Goal: Information Seeking & Learning: Learn about a topic

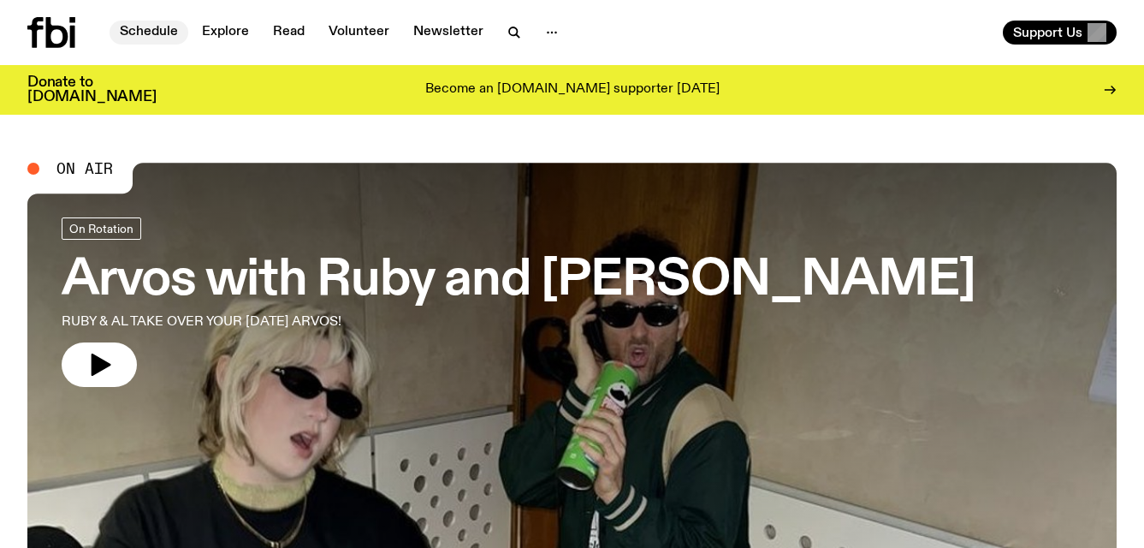
click at [157, 21] on link "Schedule" at bounding box center [149, 33] width 79 height 24
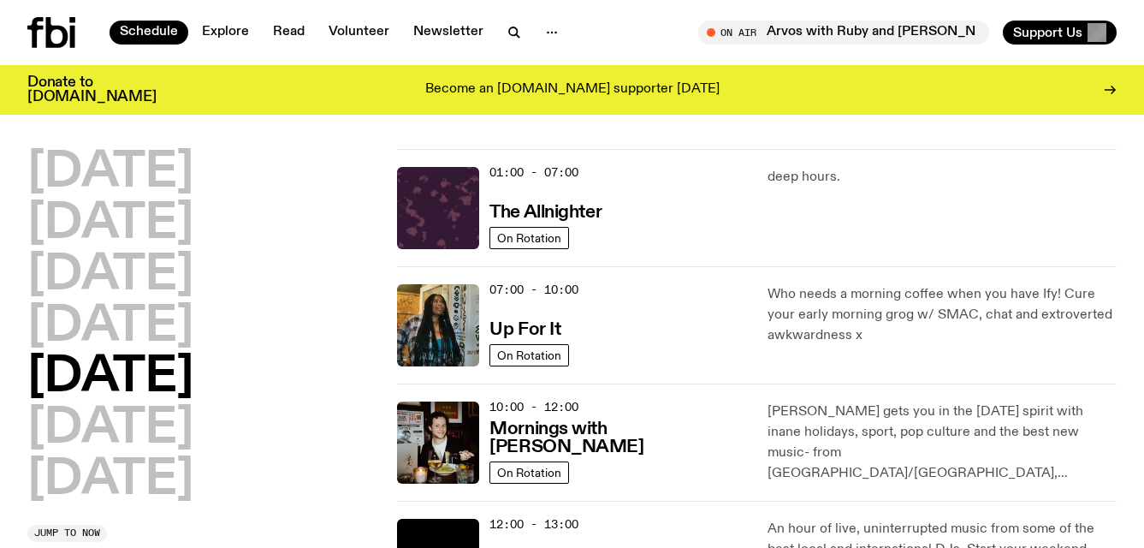
scroll to position [2, 0]
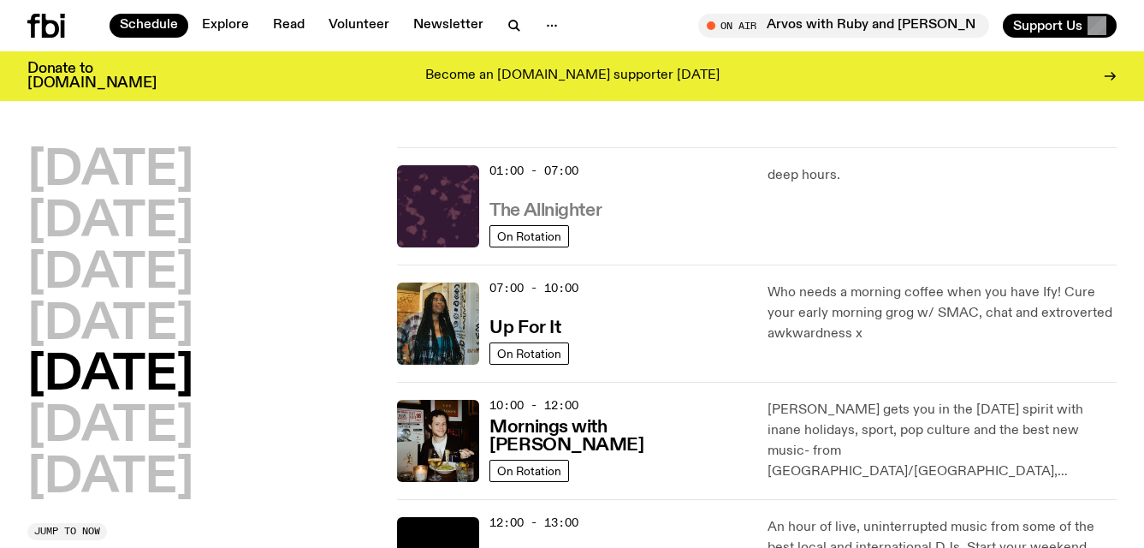
click at [560, 202] on h3 "The Allnighter" at bounding box center [545, 211] width 112 height 18
click at [518, 321] on h3 "Up For It" at bounding box center [524, 328] width 71 height 18
click at [613, 454] on h3 "Mornings with Sam Lane" at bounding box center [617, 436] width 257 height 36
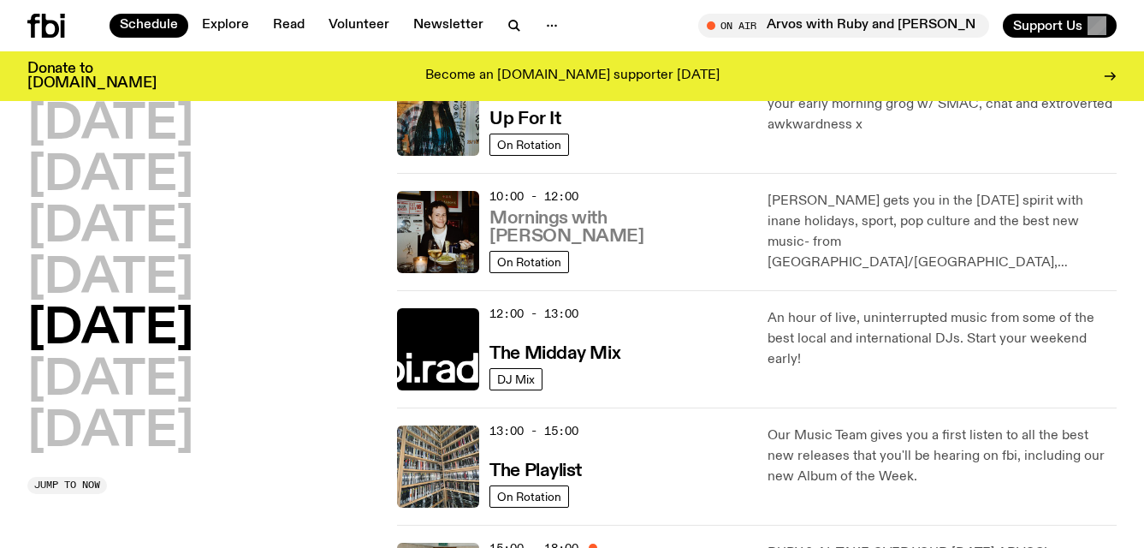
scroll to position [213, 0]
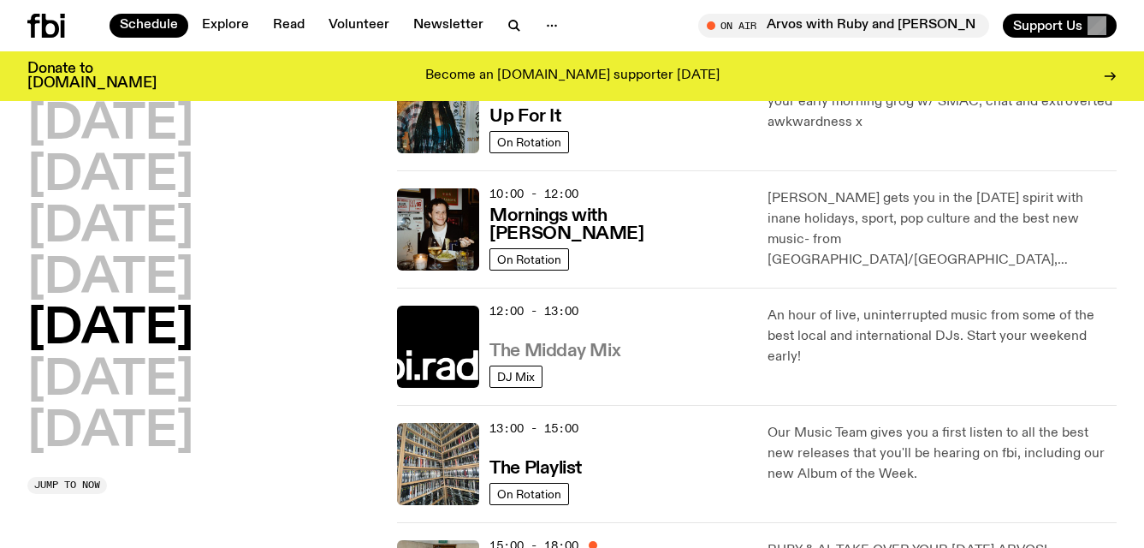
click at [563, 346] on h3 "The Midday Mix" at bounding box center [554, 351] width 131 height 18
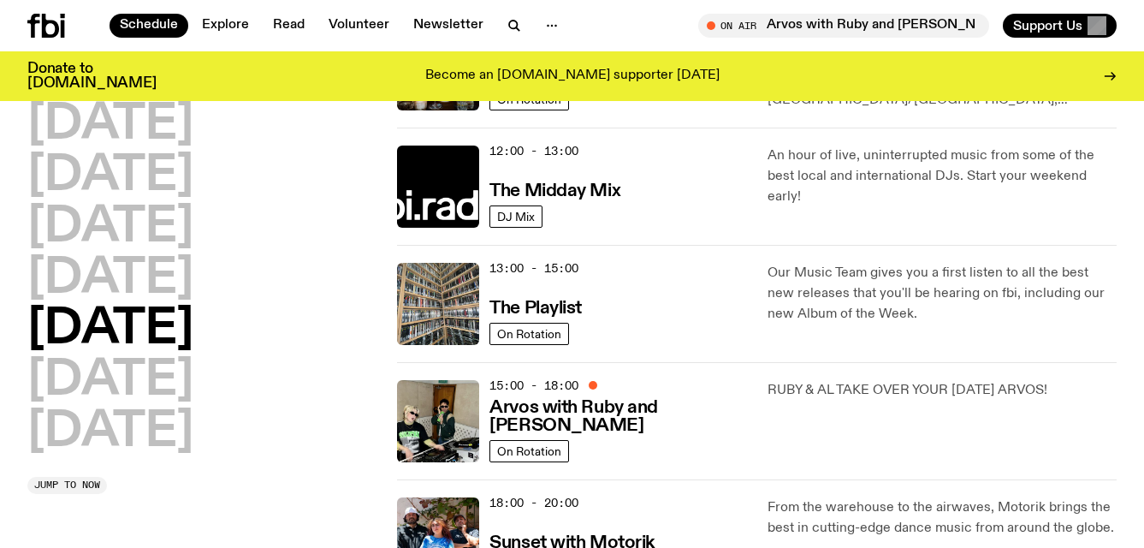
scroll to position [372, 0]
click at [575, 311] on h3 "The Playlist" at bounding box center [535, 309] width 92 height 18
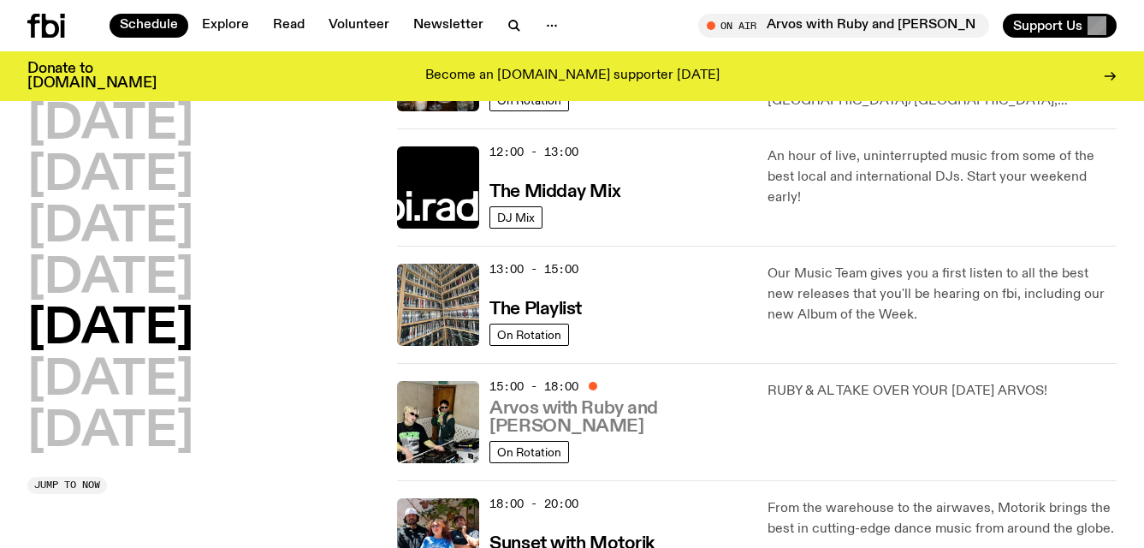
click at [573, 429] on h3 "Arvos with Ruby and [PERSON_NAME]" at bounding box center [617, 418] width 257 height 36
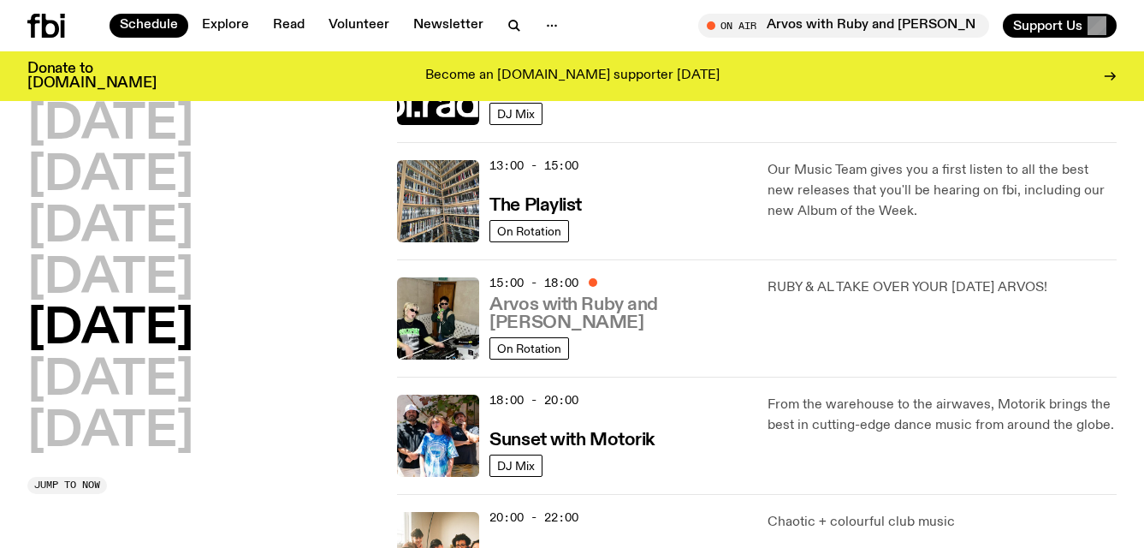
scroll to position [500, 0]
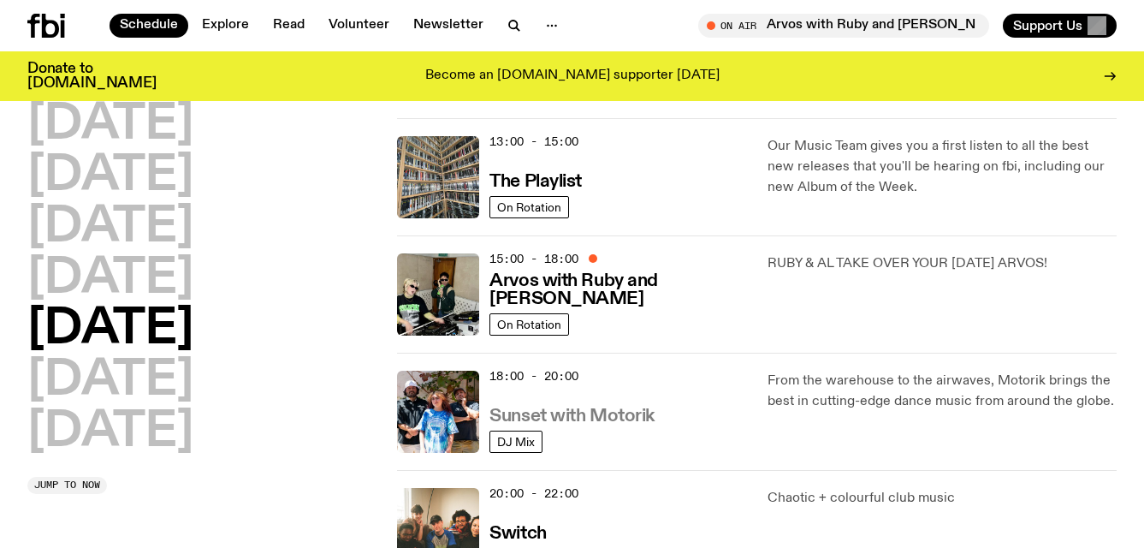
click at [583, 413] on h3 "Sunset with Motorik" at bounding box center [571, 416] width 165 height 18
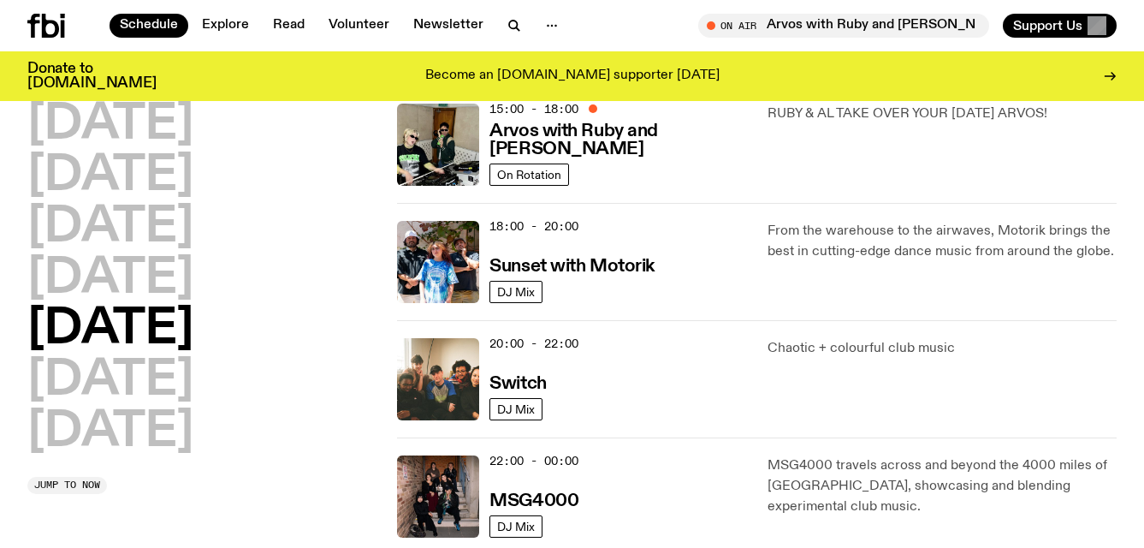
scroll to position [648, 0]
click at [536, 388] on h3 "Switch" at bounding box center [517, 385] width 56 height 18
click at [564, 498] on h3 "MSG4000" at bounding box center [533, 502] width 89 height 18
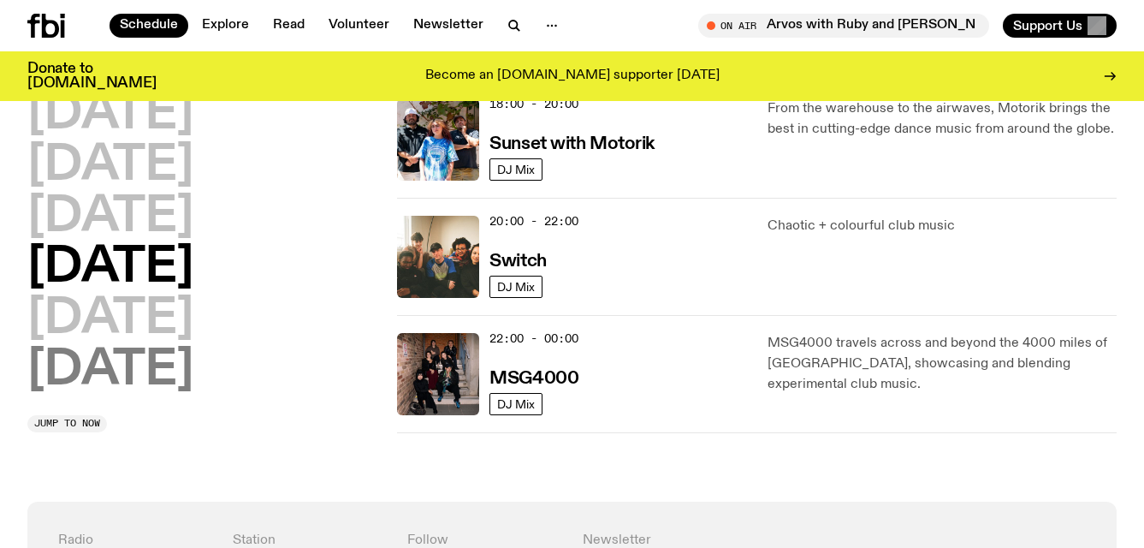
click at [121, 350] on h2 "Sunday" at bounding box center [110, 370] width 166 height 48
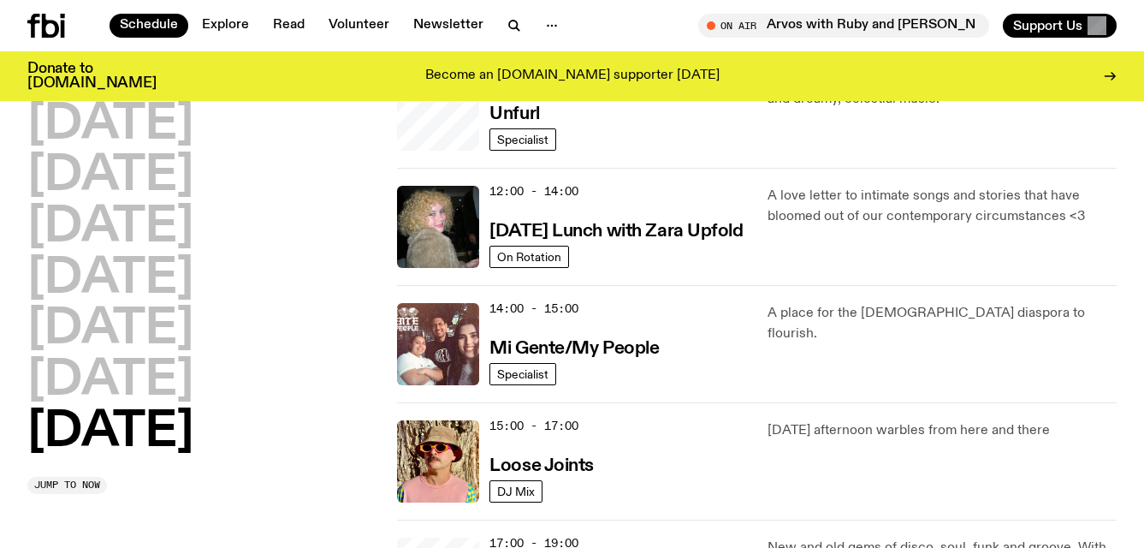
click at [121, 357] on h2 "Saturday" at bounding box center [110, 381] width 166 height 48
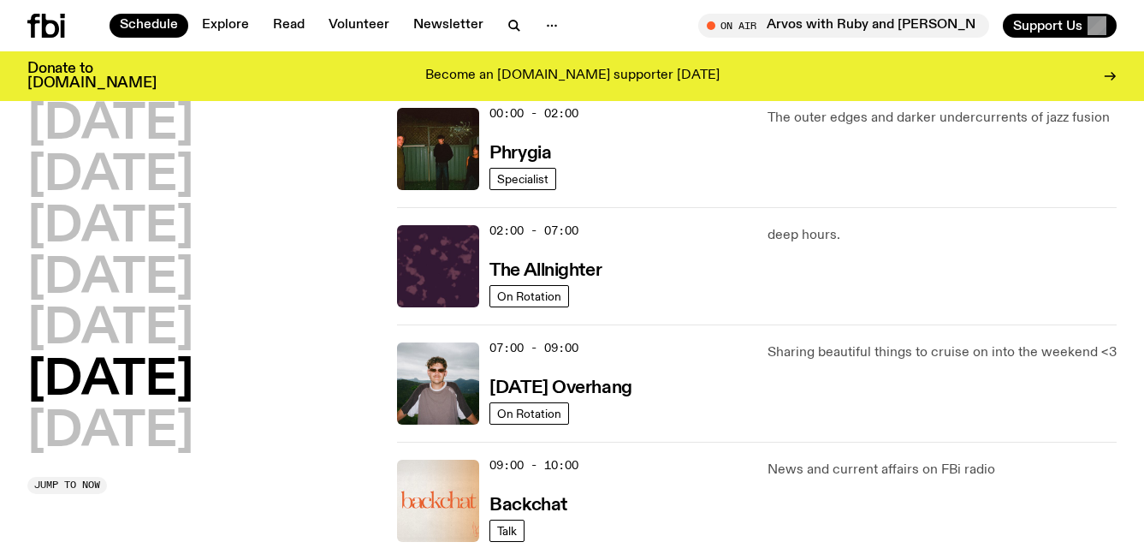
scroll to position [48, 0]
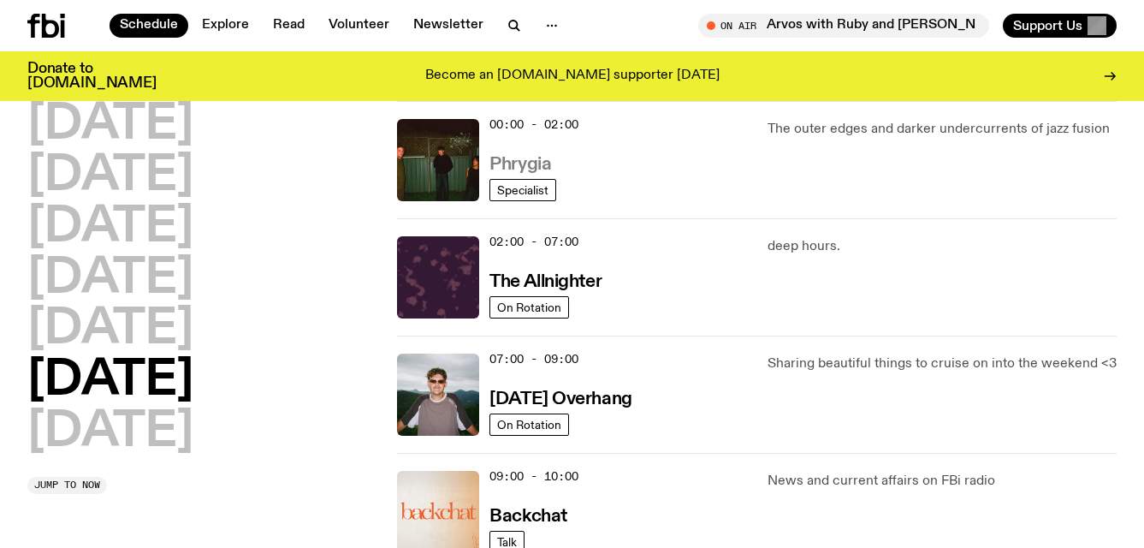
click at [518, 161] on h3 "Phrygia" at bounding box center [520, 165] width 62 height 18
click at [531, 278] on h3 "The Allnighter" at bounding box center [545, 282] width 112 height 18
click at [506, 406] on h3 "Saturday Overhang" at bounding box center [560, 399] width 142 height 18
click at [524, 525] on h3 "Backchat" at bounding box center [527, 516] width 77 height 18
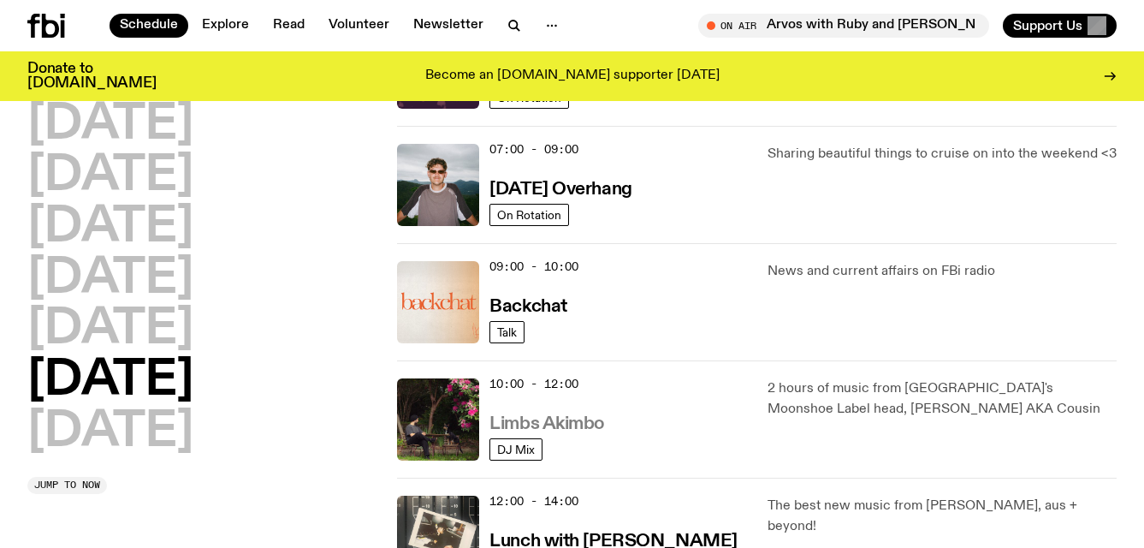
click at [559, 428] on h3 "Limbs Akimbo" at bounding box center [546, 424] width 115 height 18
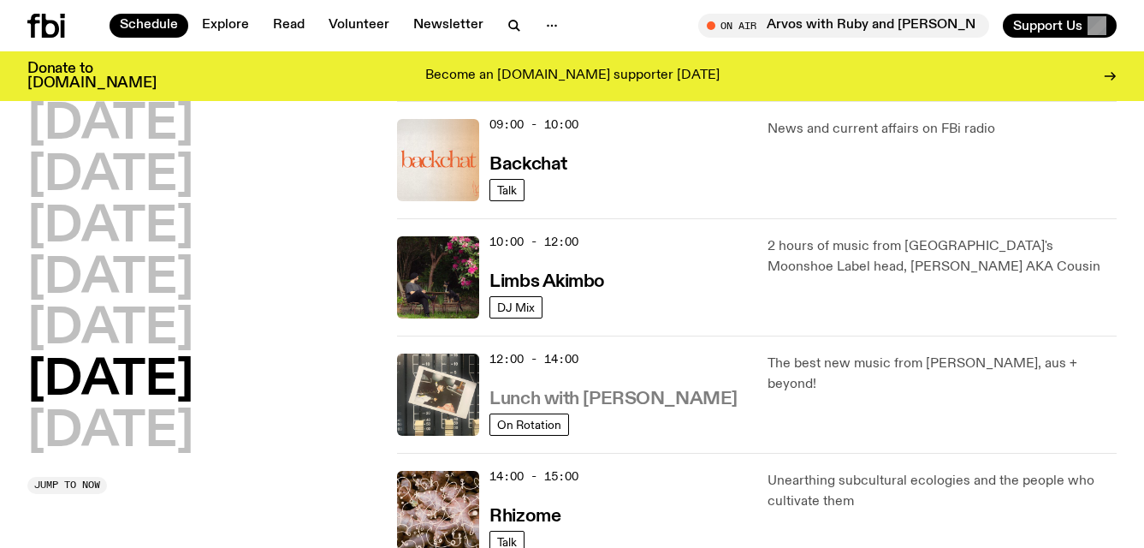
click at [562, 396] on h3 "Lunch with Ella Avni" at bounding box center [612, 399] width 247 height 18
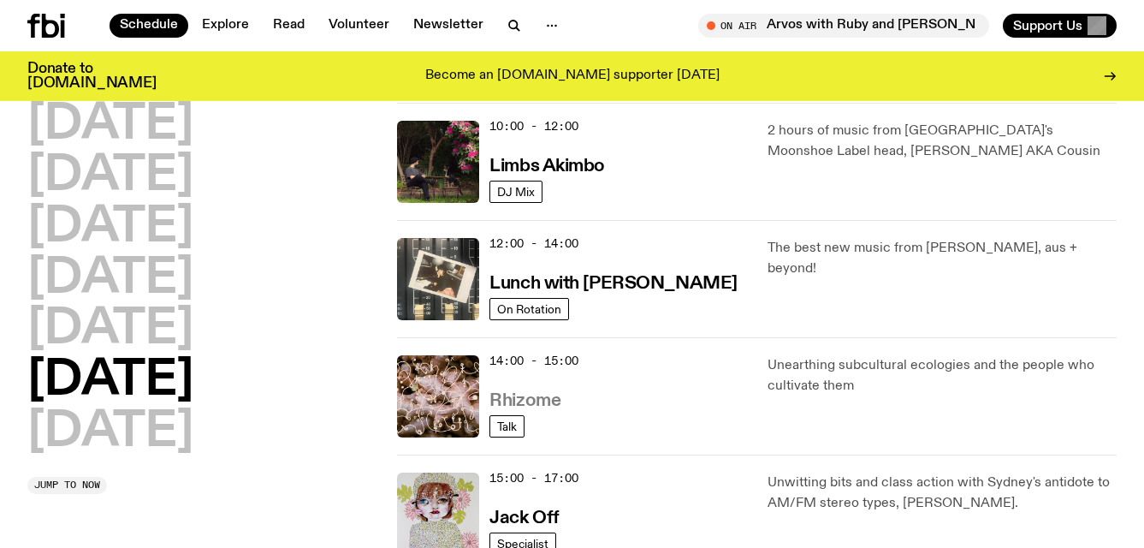
click at [543, 402] on h3 "Rhizome" at bounding box center [524, 401] width 71 height 18
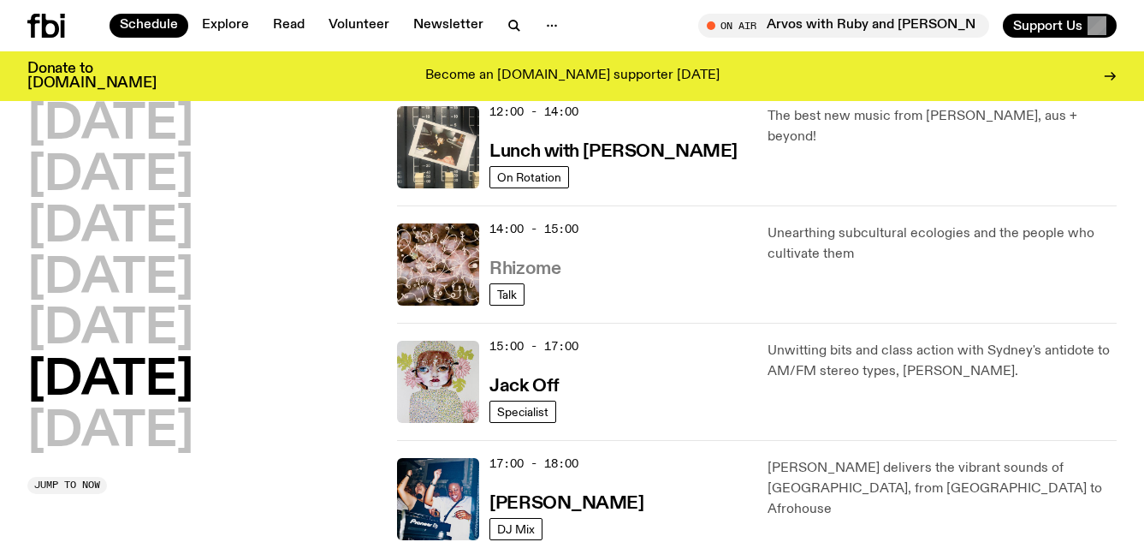
click at [543, 402] on link "Specialist" at bounding box center [522, 411] width 67 height 22
click at [547, 393] on h3 "Jack Off" at bounding box center [523, 386] width 69 height 18
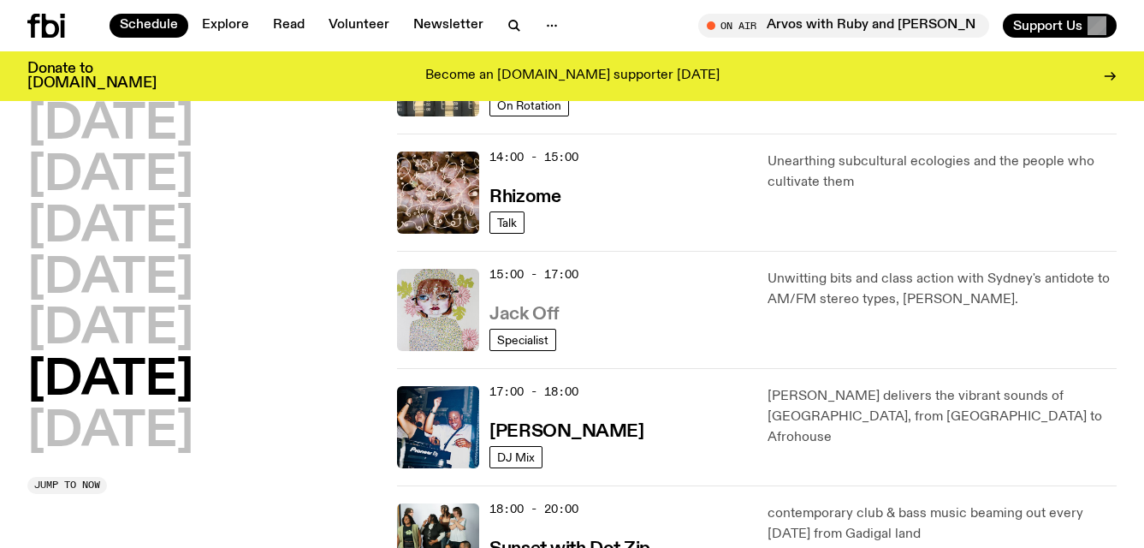
scroll to position [746, 0]
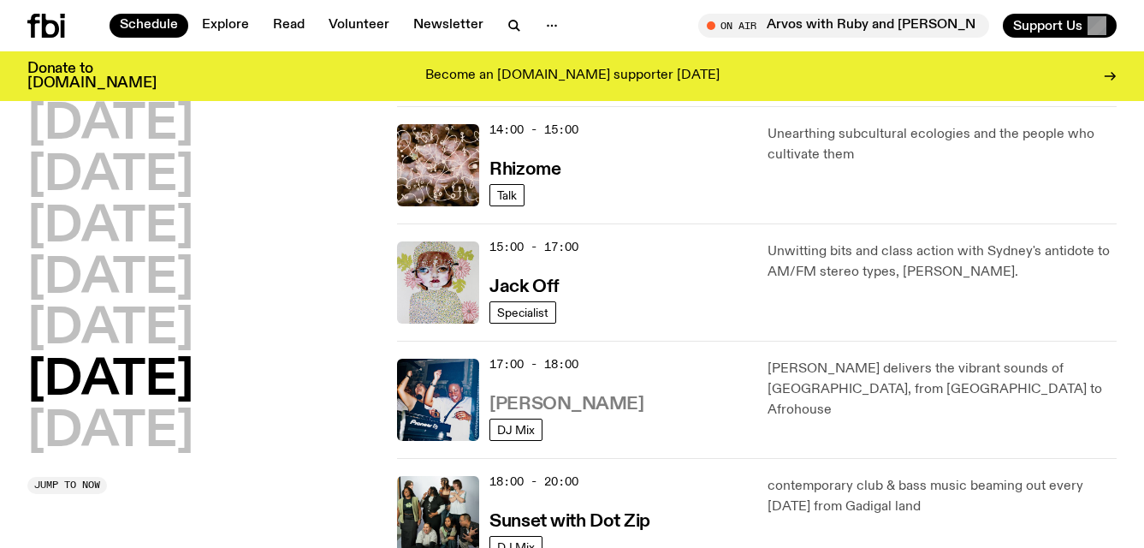
click at [528, 403] on h3 "Yanos" at bounding box center [566, 404] width 154 height 18
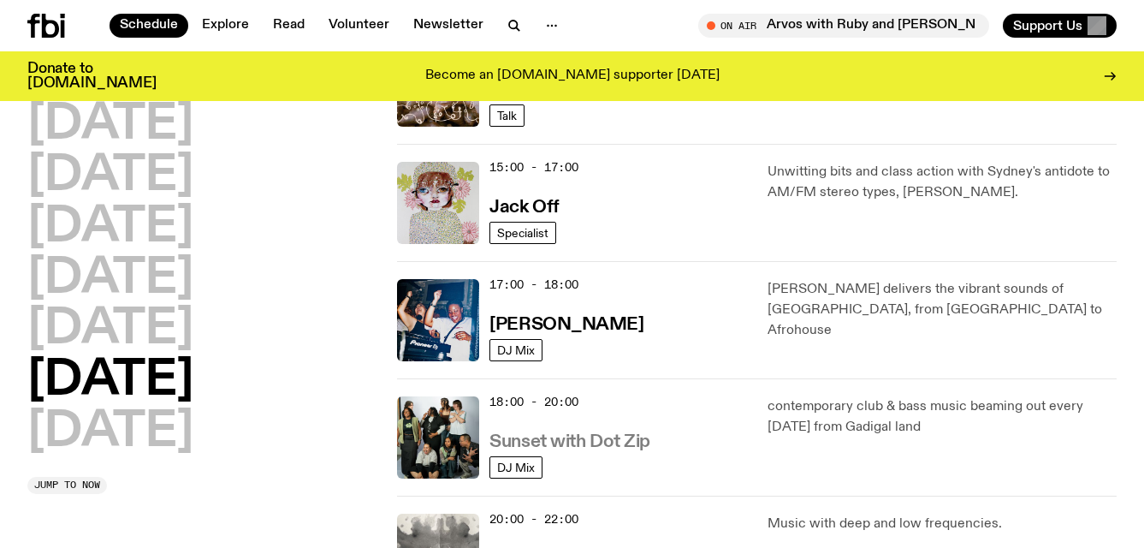
click at [619, 439] on h3 "Sunset with Dot Zip" at bounding box center [569, 442] width 161 height 18
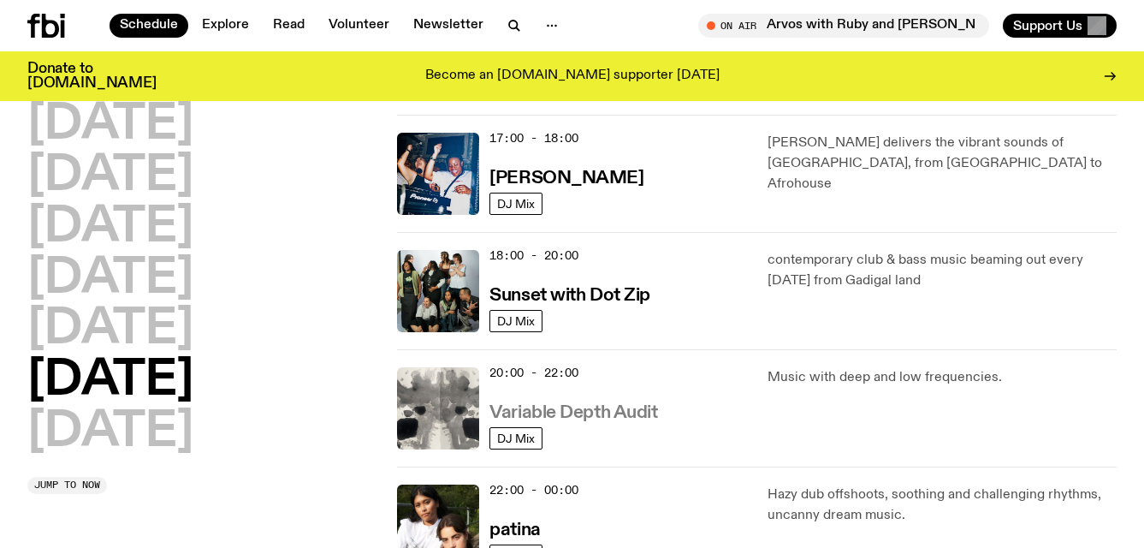
click at [612, 418] on h3 "Variable Depth Audit" at bounding box center [573, 413] width 168 height 18
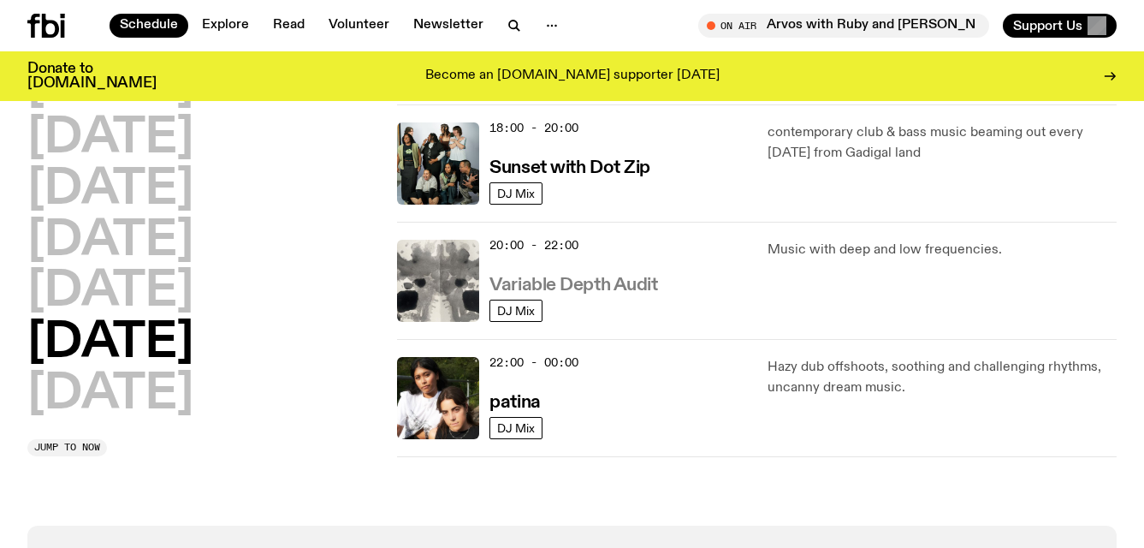
scroll to position [1118, 0]
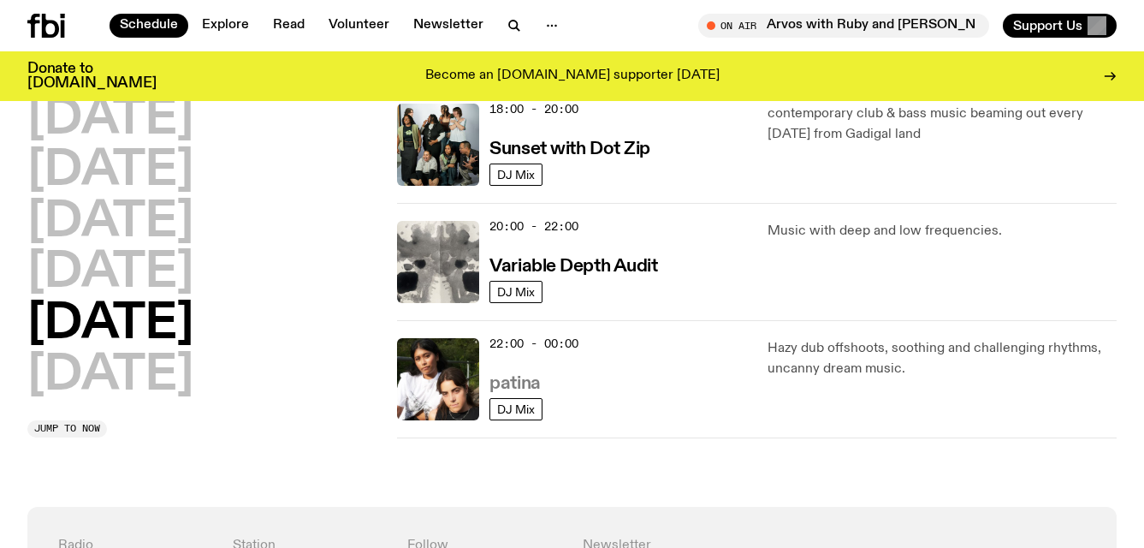
click at [528, 380] on h3 "patina" at bounding box center [514, 384] width 50 height 18
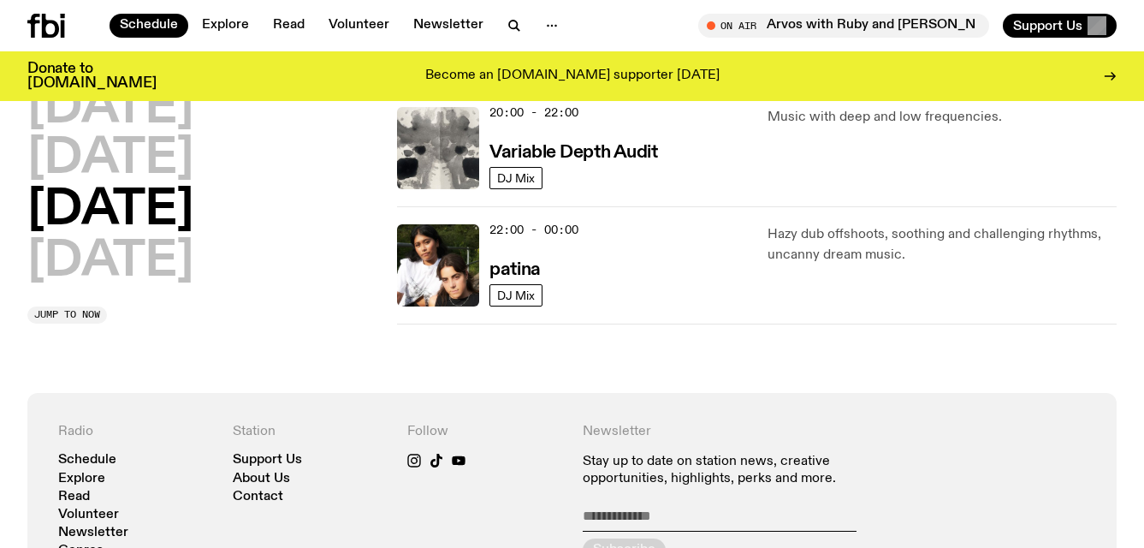
scroll to position [1240, 0]
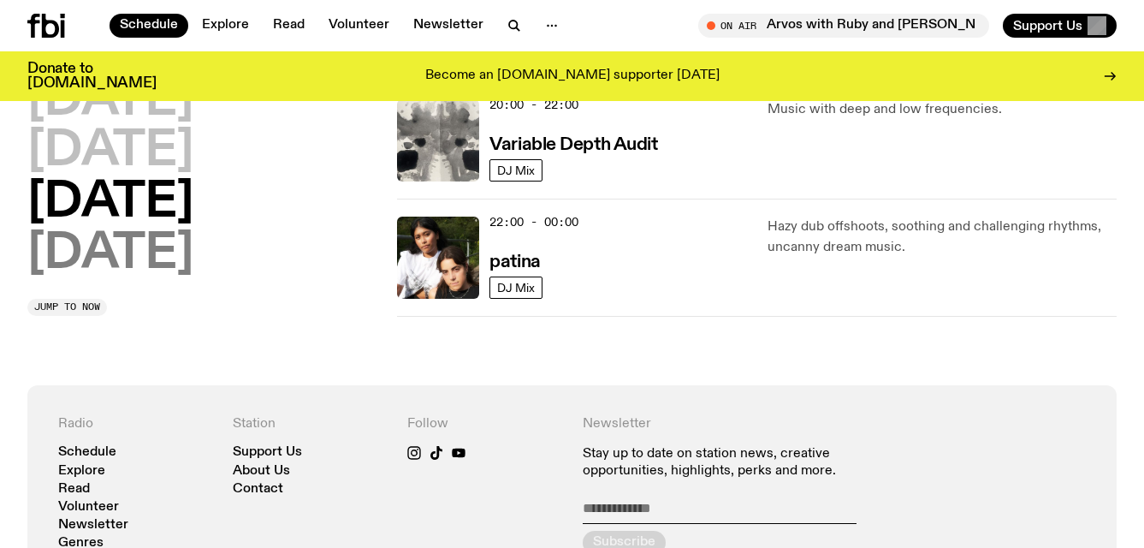
click at [157, 258] on h2 "Sunday" at bounding box center [110, 254] width 166 height 48
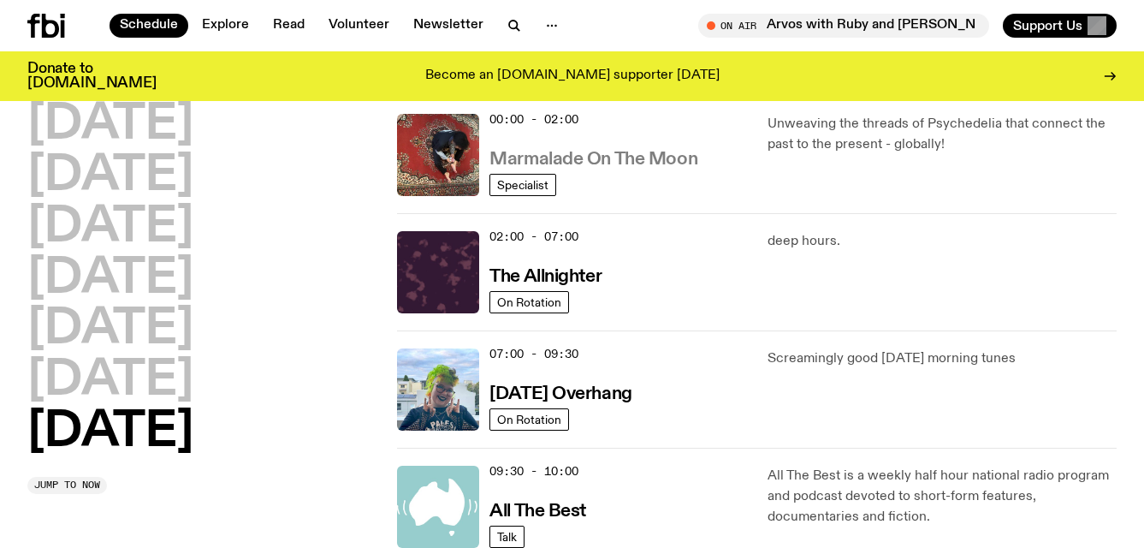
scroll to position [48, 0]
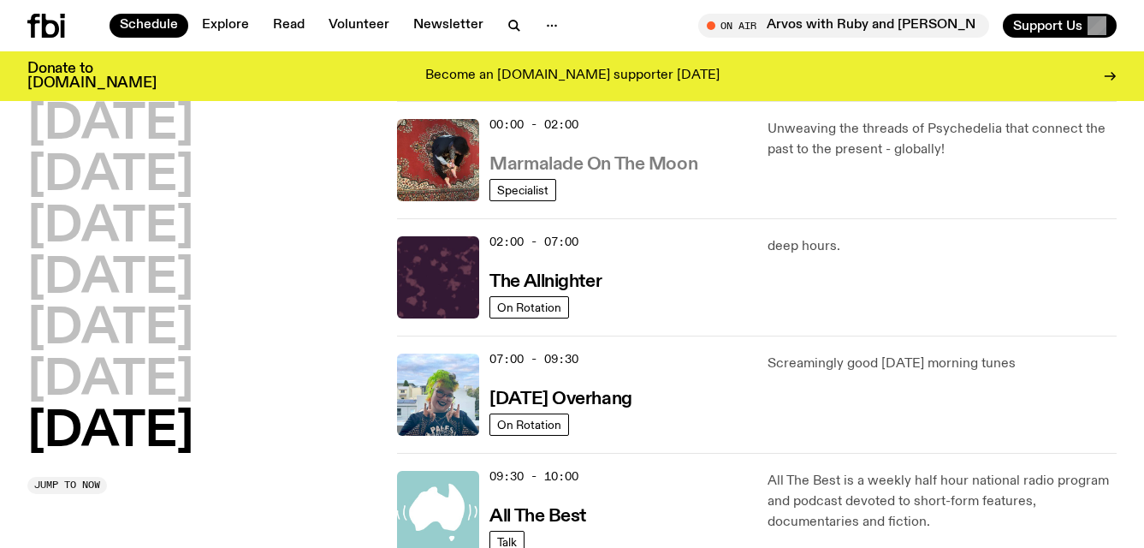
click at [586, 163] on h3 "Marmalade On The Moon" at bounding box center [593, 165] width 208 height 18
click at [571, 286] on h3 "The Allnighter" at bounding box center [545, 282] width 112 height 18
click at [577, 407] on h3 "Sunday Overhang" at bounding box center [560, 399] width 142 height 18
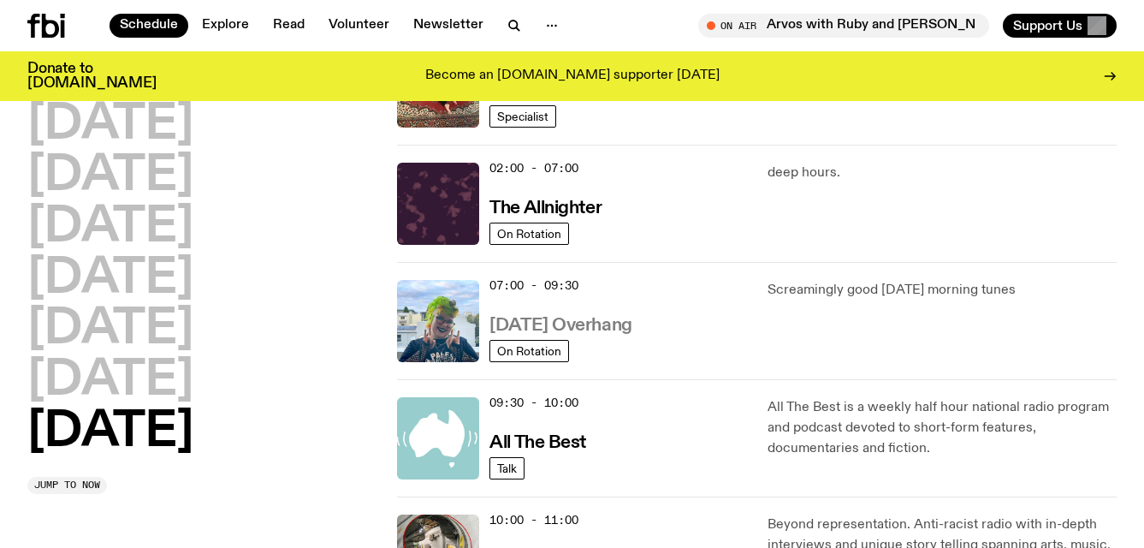
scroll to position [127, 0]
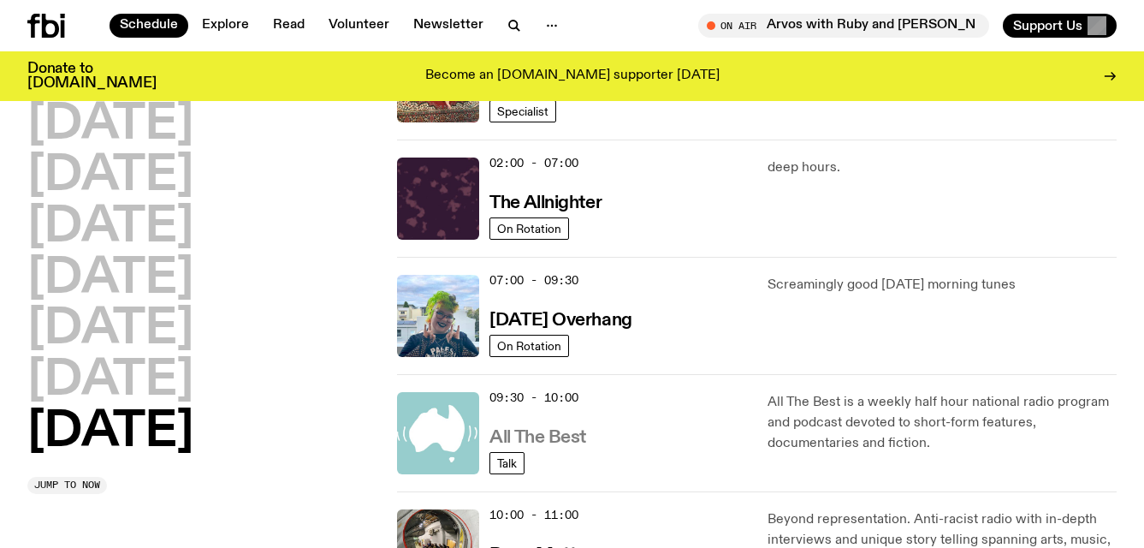
click at [566, 434] on h3 "All The Best" at bounding box center [537, 438] width 97 height 18
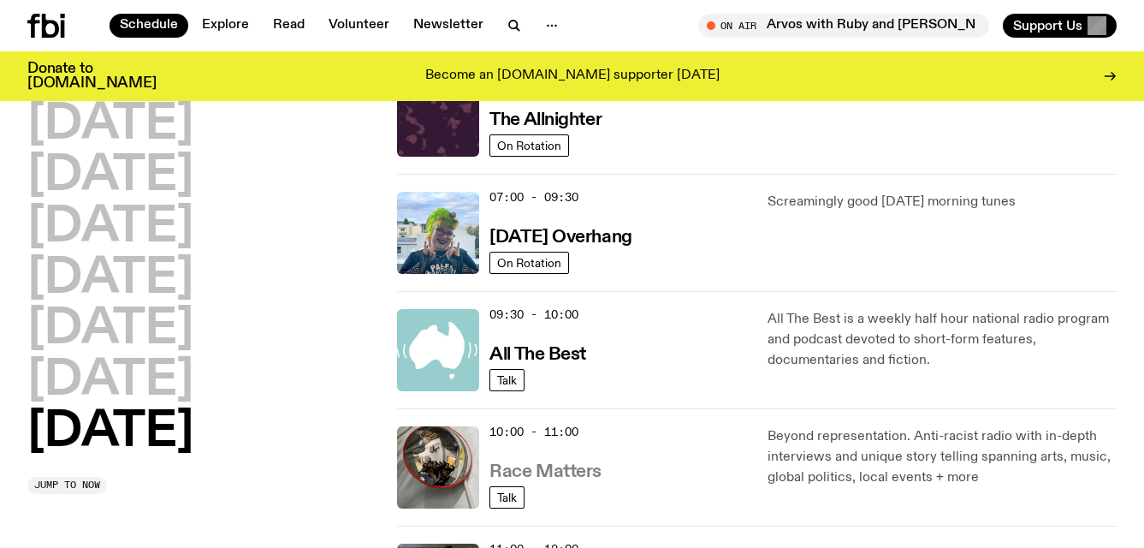
click at [559, 464] on h3 "Race Matters" at bounding box center [545, 472] width 112 height 18
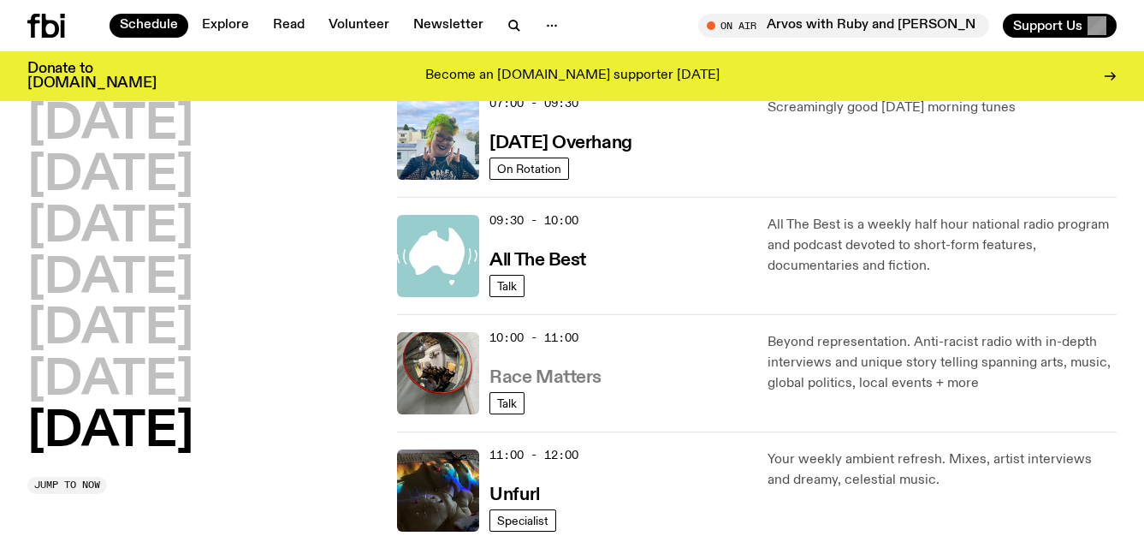
scroll to position [318, 0]
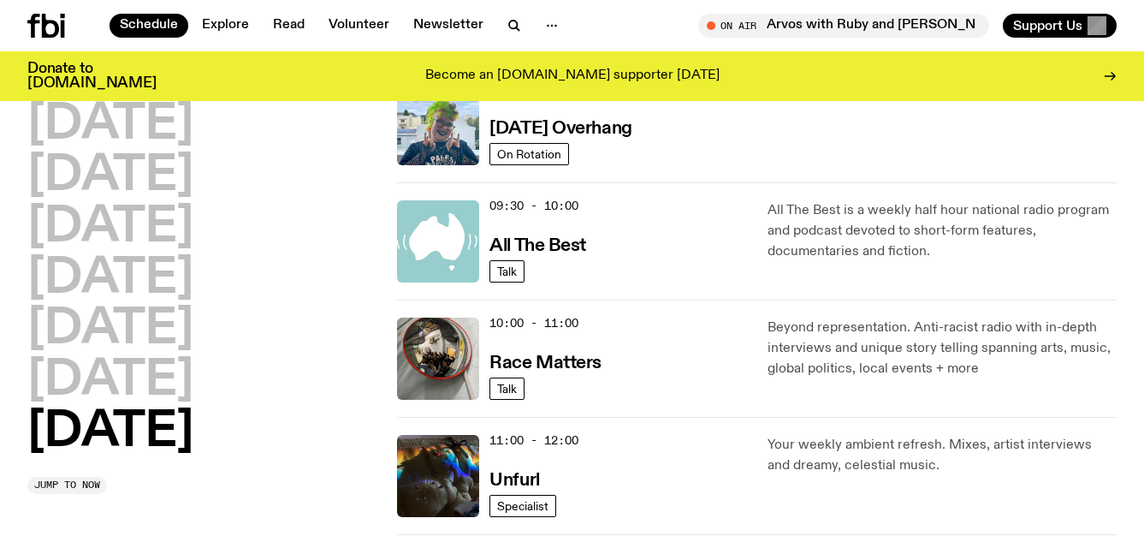
click at [542, 477] on div "11:00 - 12:00 Unfurl" at bounding box center [617, 476] width 257 height 82
click at [518, 478] on h3 "Unfurl" at bounding box center [514, 480] width 50 height 18
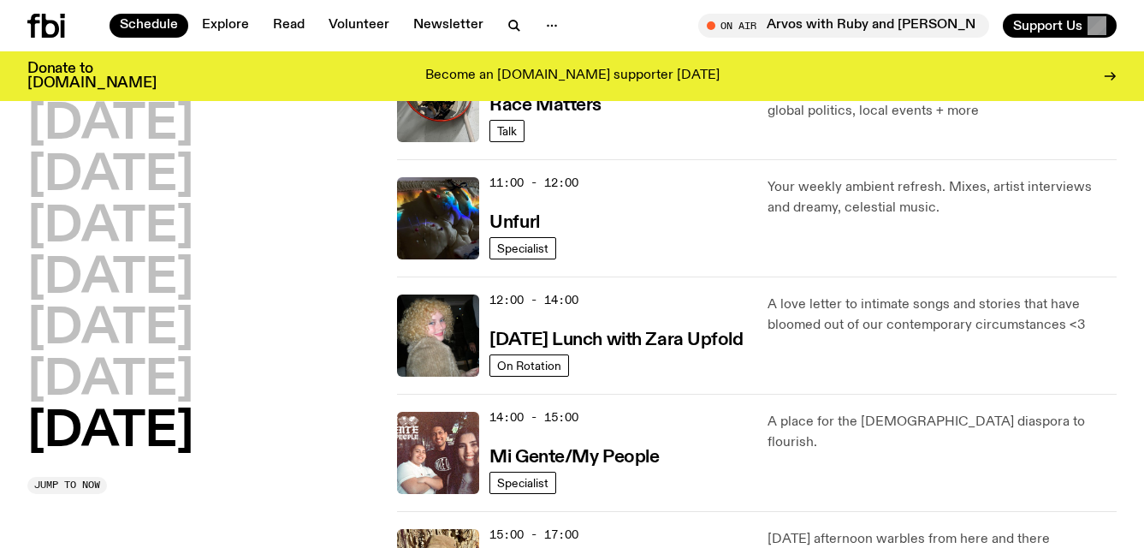
scroll to position [577, 0]
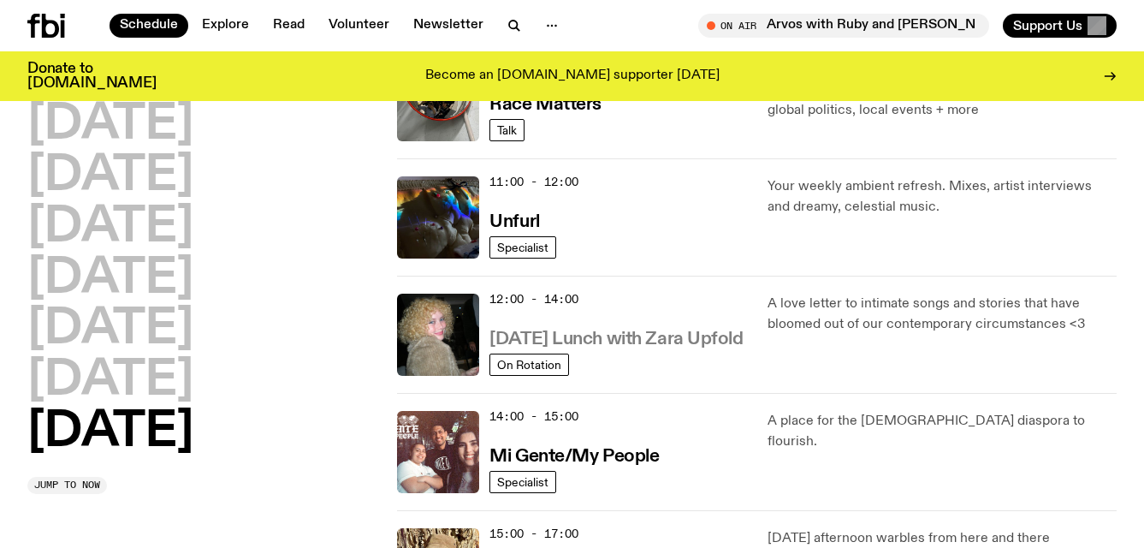
click at [643, 334] on h3 "Sunday Lunch with Zara Upfold" at bounding box center [615, 339] width 253 height 18
click at [613, 453] on h3 "Mi Gente/My People" at bounding box center [573, 456] width 169 height 18
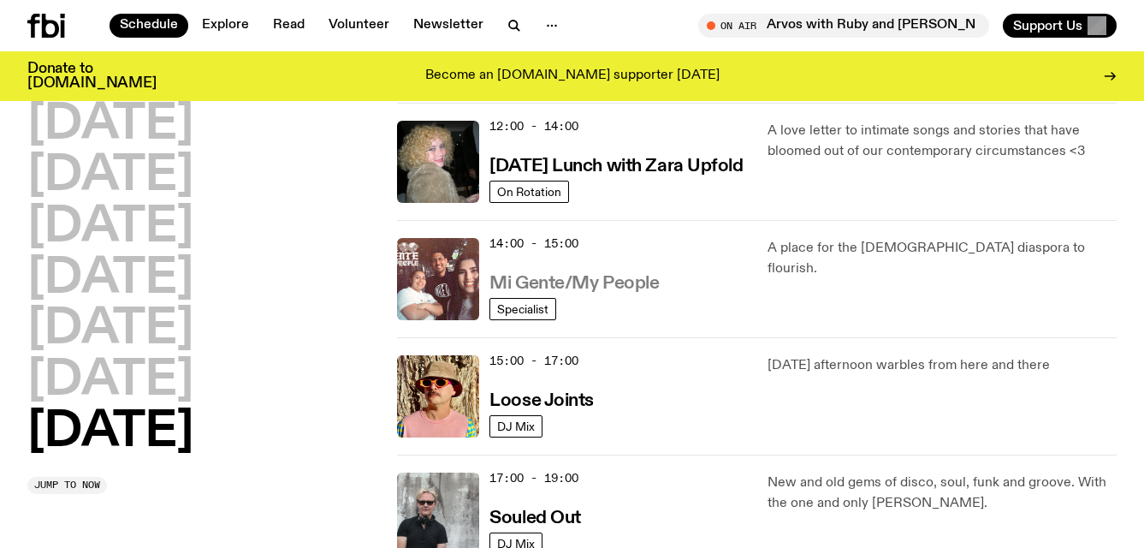
scroll to position [751, 0]
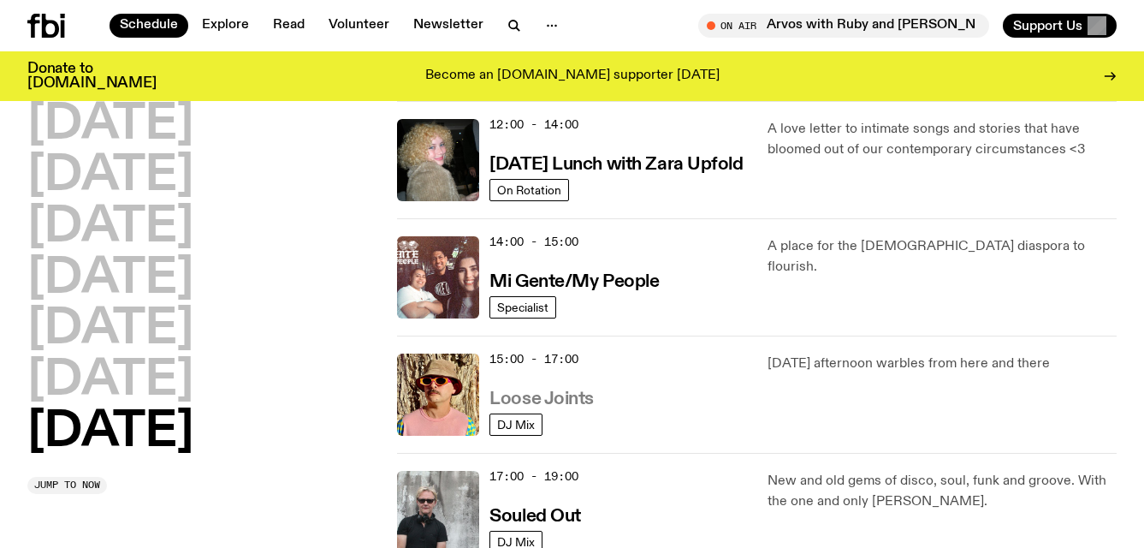
click at [560, 395] on h3 "Loose Joints" at bounding box center [541, 399] width 104 height 18
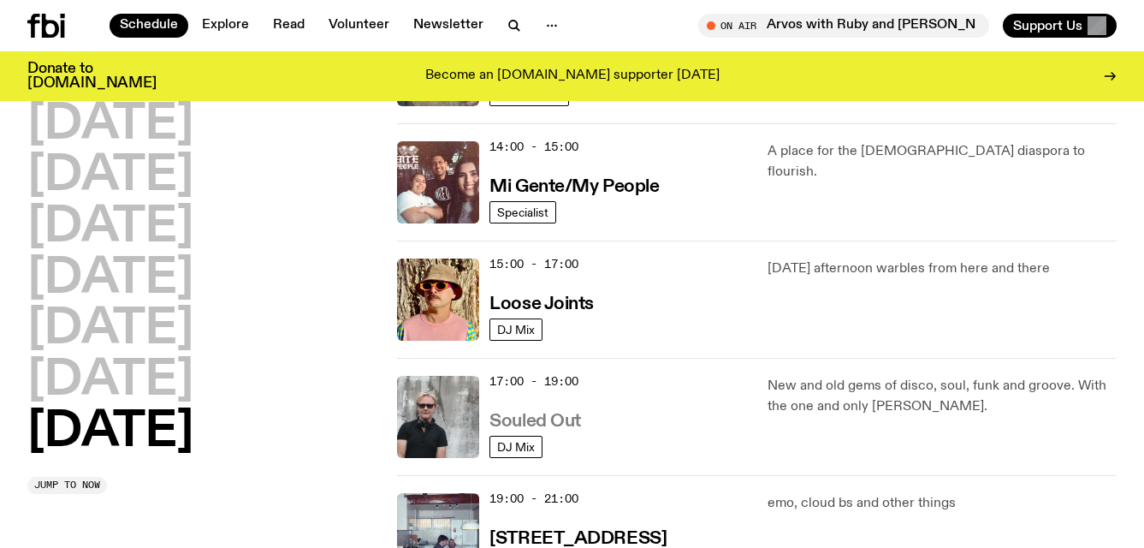
click at [557, 427] on h3 "Souled Out" at bounding box center [535, 421] width 92 height 18
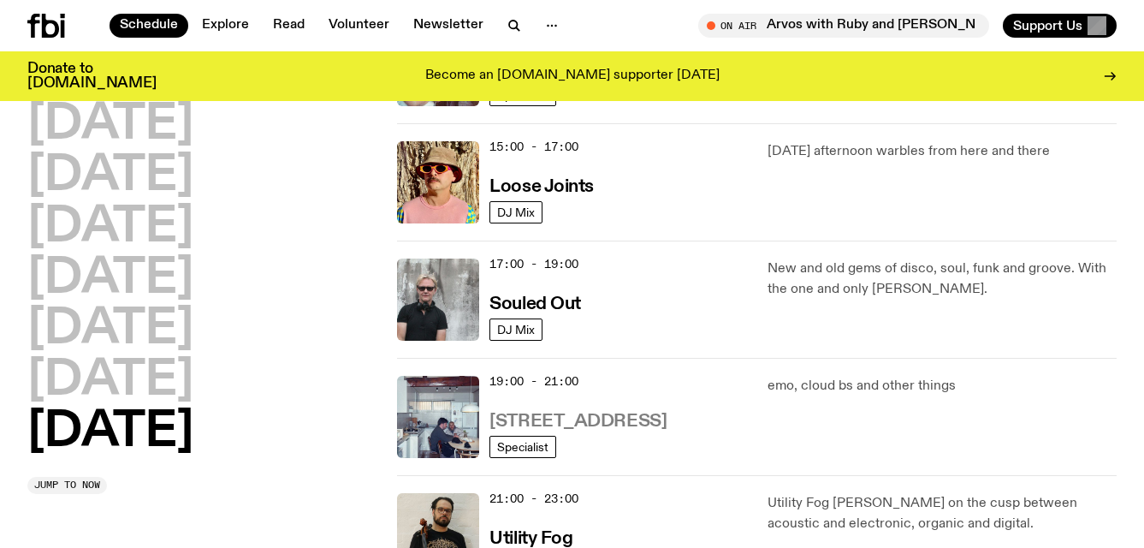
click at [563, 417] on h3 "704 W HIGH ST" at bounding box center [577, 421] width 177 height 18
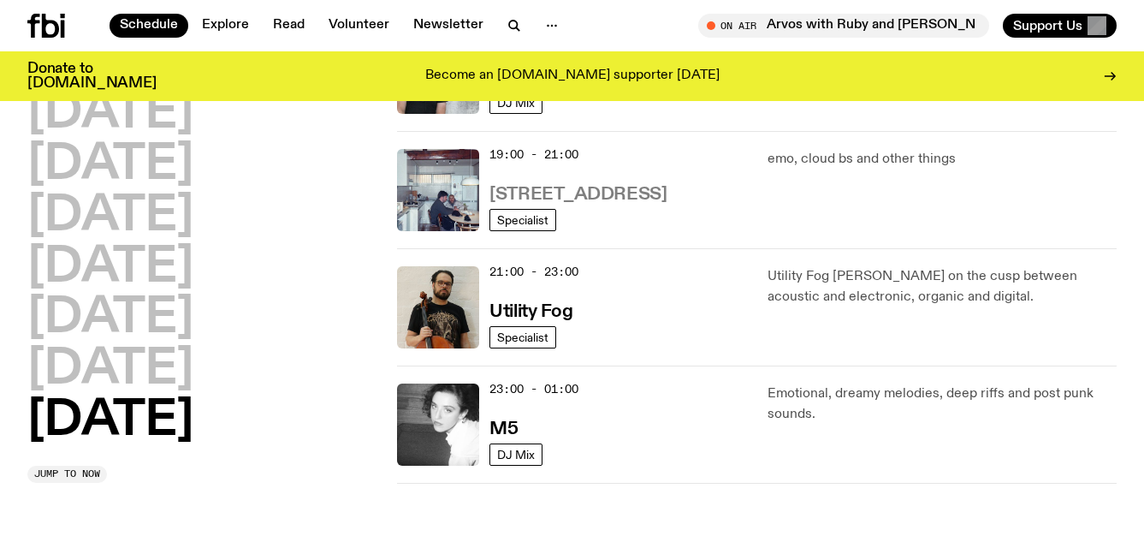
scroll to position [1188, 0]
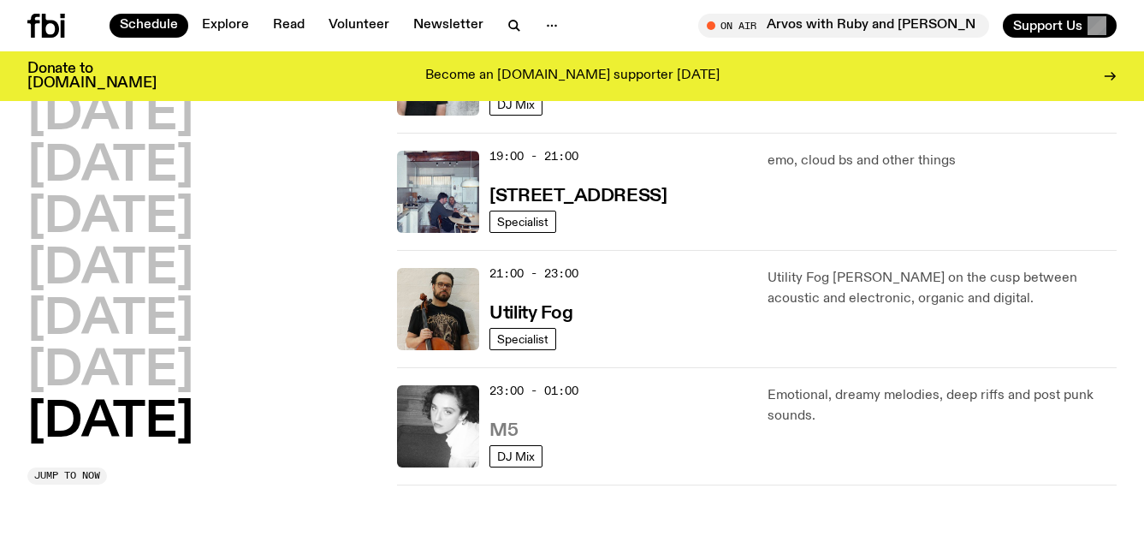
click at [508, 423] on h3 "M5" at bounding box center [503, 431] width 28 height 18
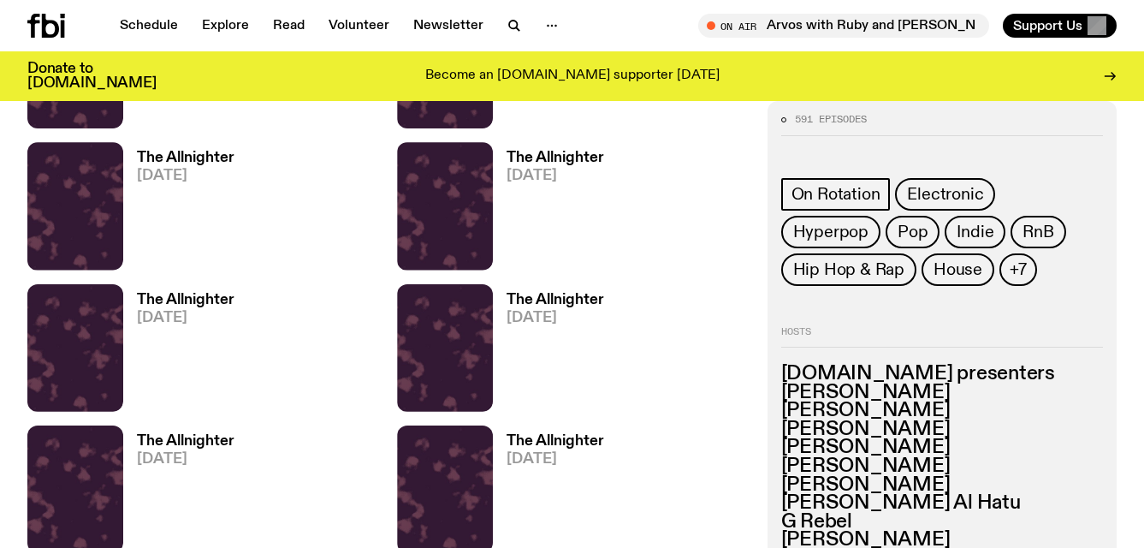
scroll to position [1843, 0]
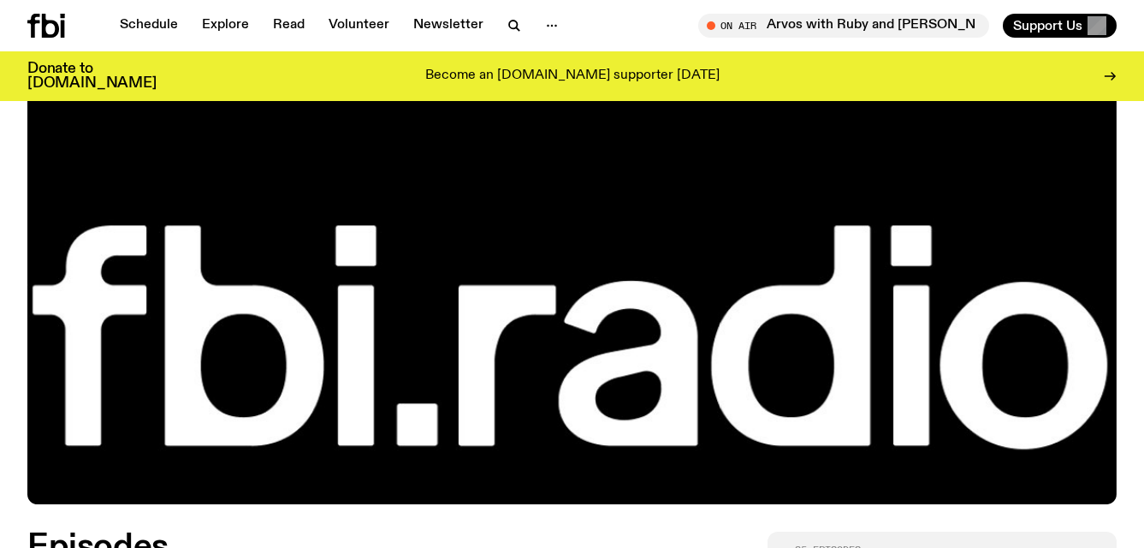
scroll to position [747, 0]
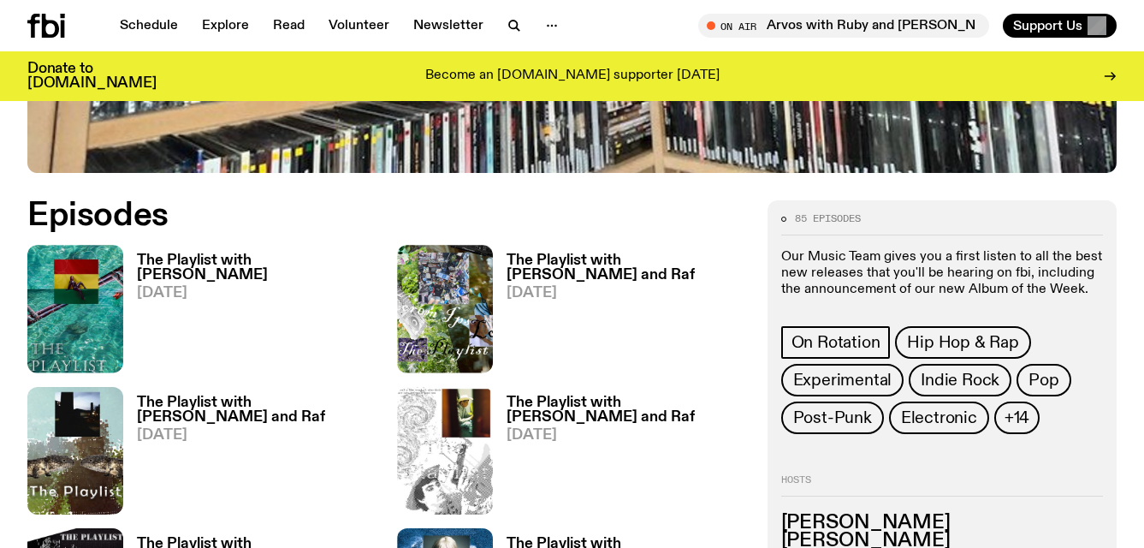
scroll to position [732, 0]
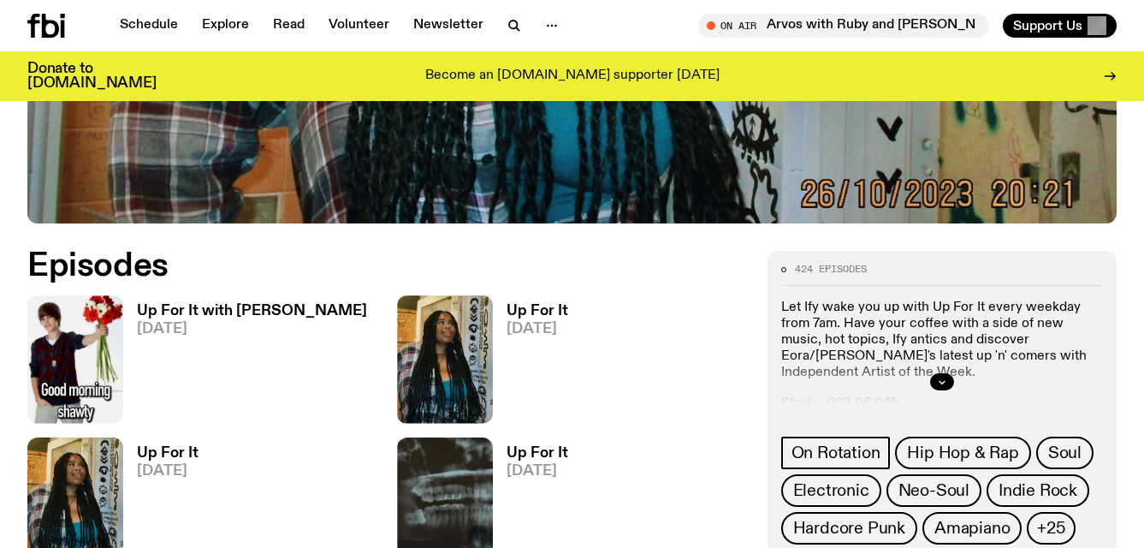
scroll to position [655, 0]
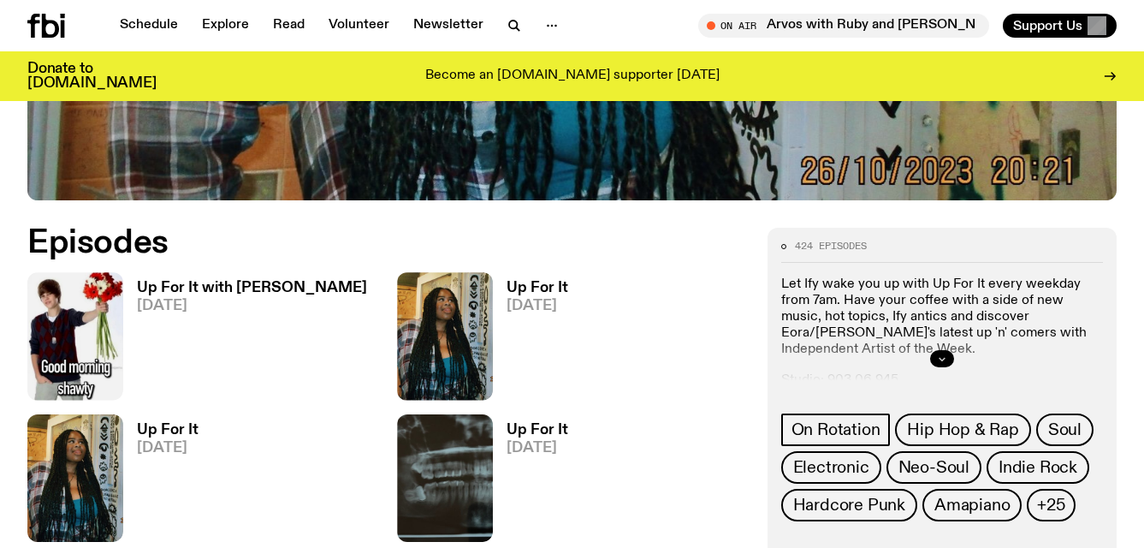
click at [938, 357] on icon "button" at bounding box center [942, 358] width 10 height 10
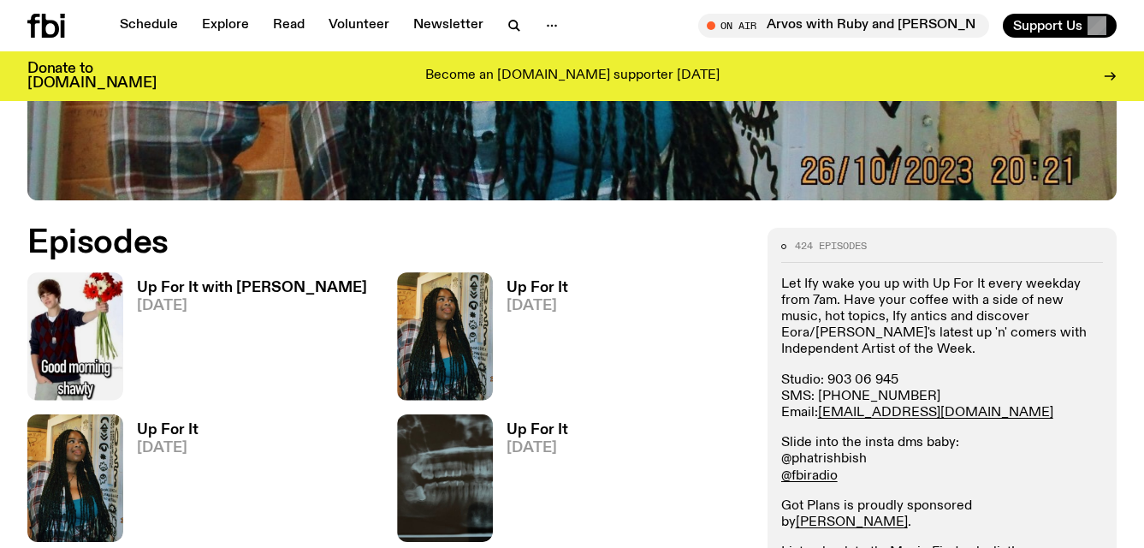
click at [840, 452] on link "@phatrishbish" at bounding box center [824, 459] width 86 height 14
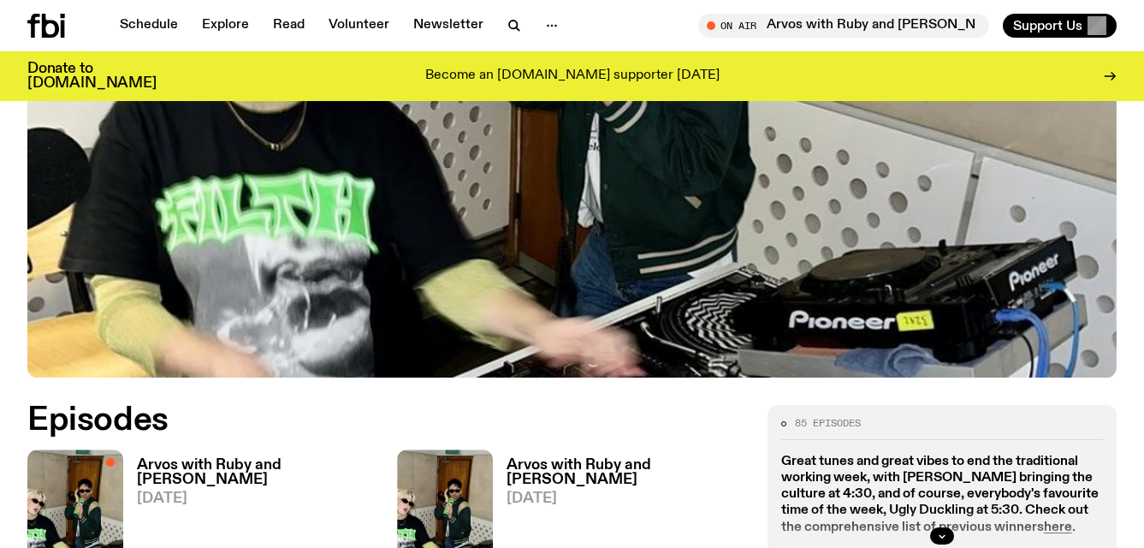
scroll to position [554, 0]
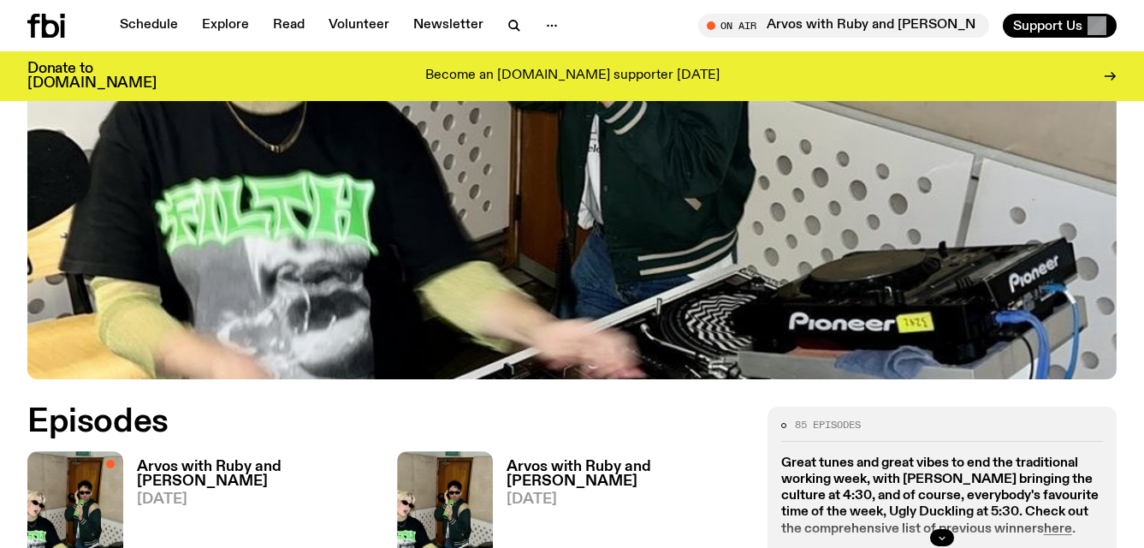
click at [935, 529] on button "button" at bounding box center [942, 537] width 24 height 17
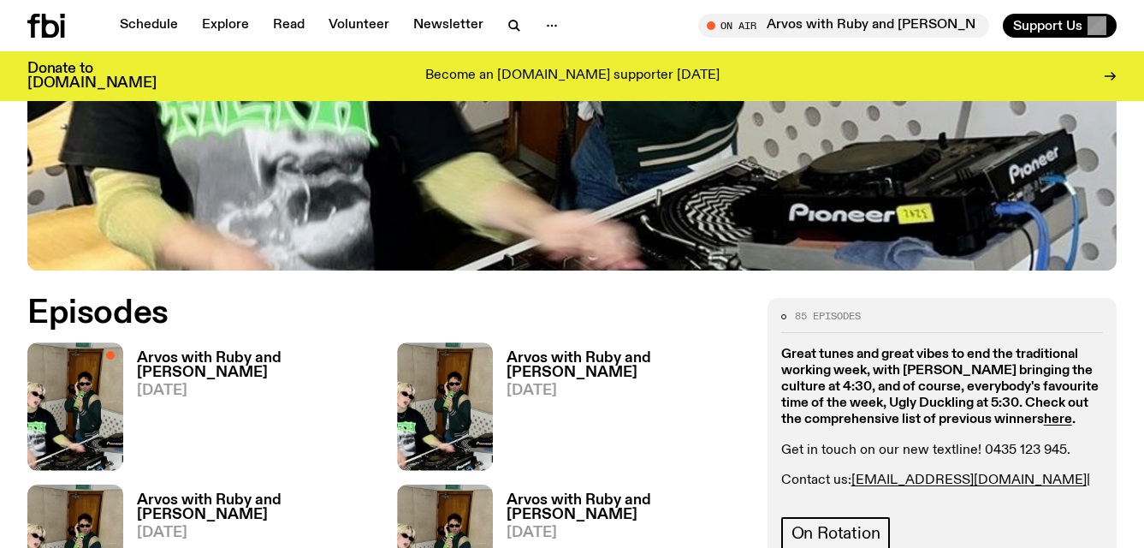
click at [1033, 349] on strong "Great tunes and great vibes to end the traditional working week, with Nadia Odl…" at bounding box center [939, 387] width 317 height 80
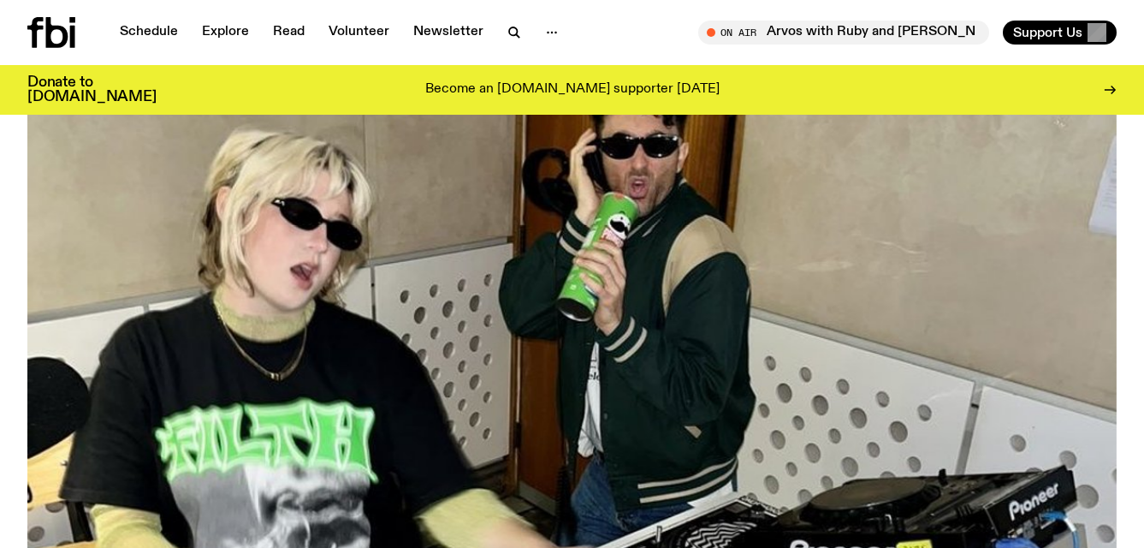
scroll to position [0, 0]
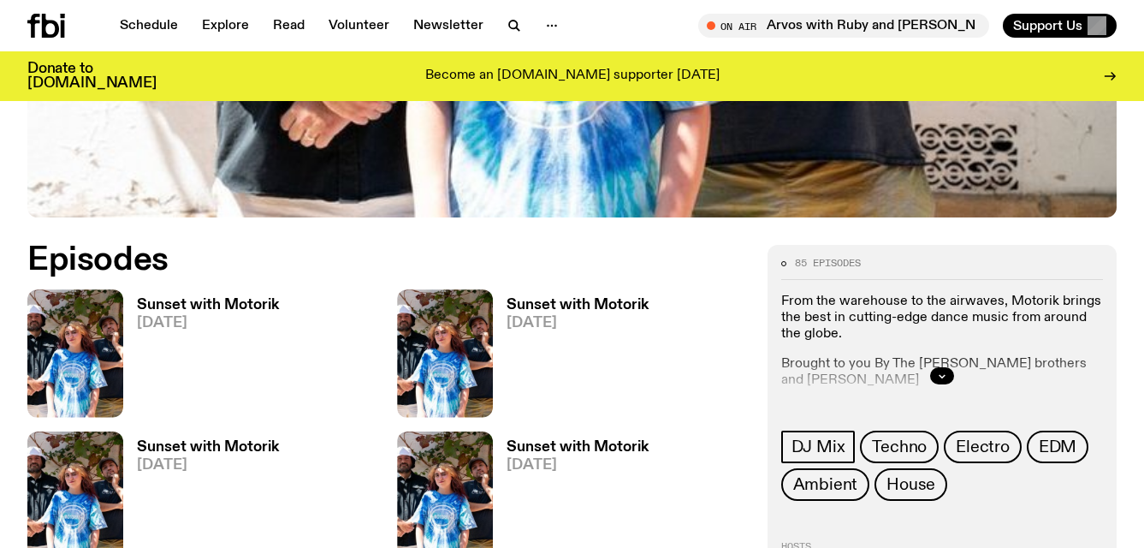
scroll to position [685, 0]
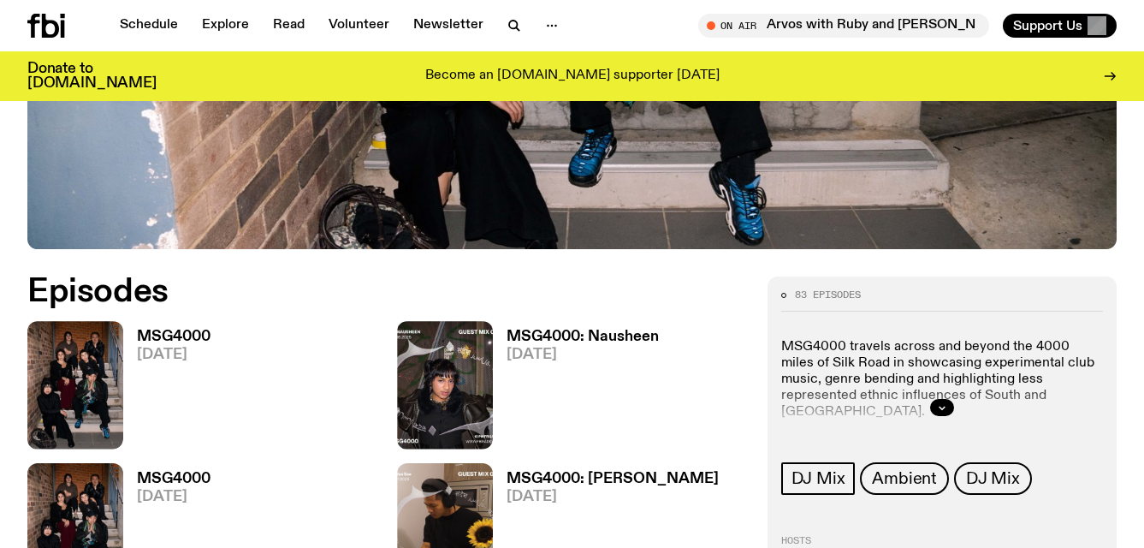
scroll to position [630, 0]
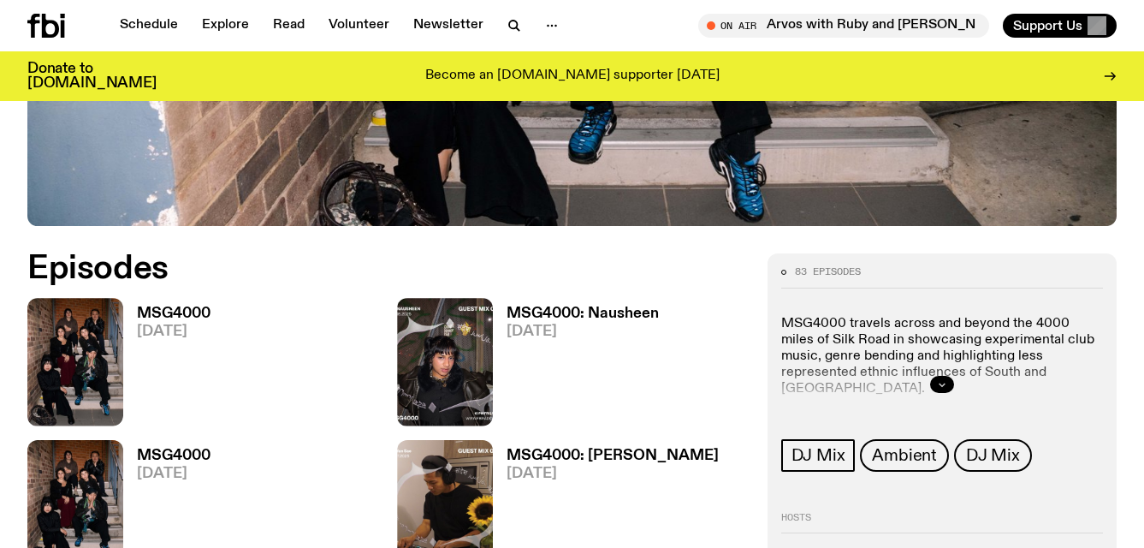
click at [944, 384] on icon "button" at bounding box center [942, 384] width 10 height 10
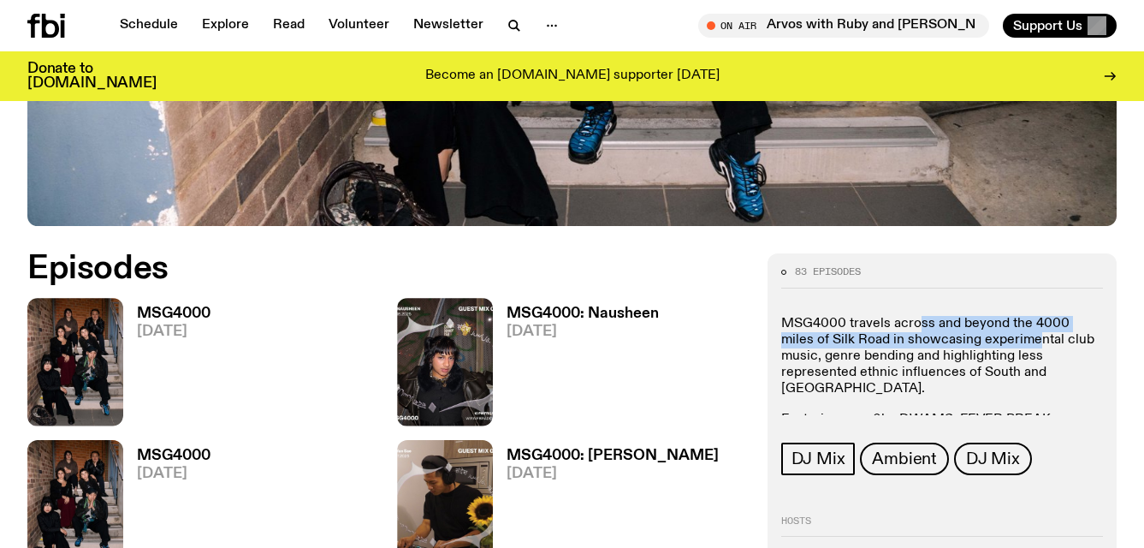
drag, startPoint x: 921, startPoint y: 323, endPoint x: 1003, endPoint y: 340, distance: 83.7
click at [1003, 340] on p "MSG4000 travels across and beyond the 4000 miles of Silk Road in showcasing exp…" at bounding box center [942, 357] width 322 height 82
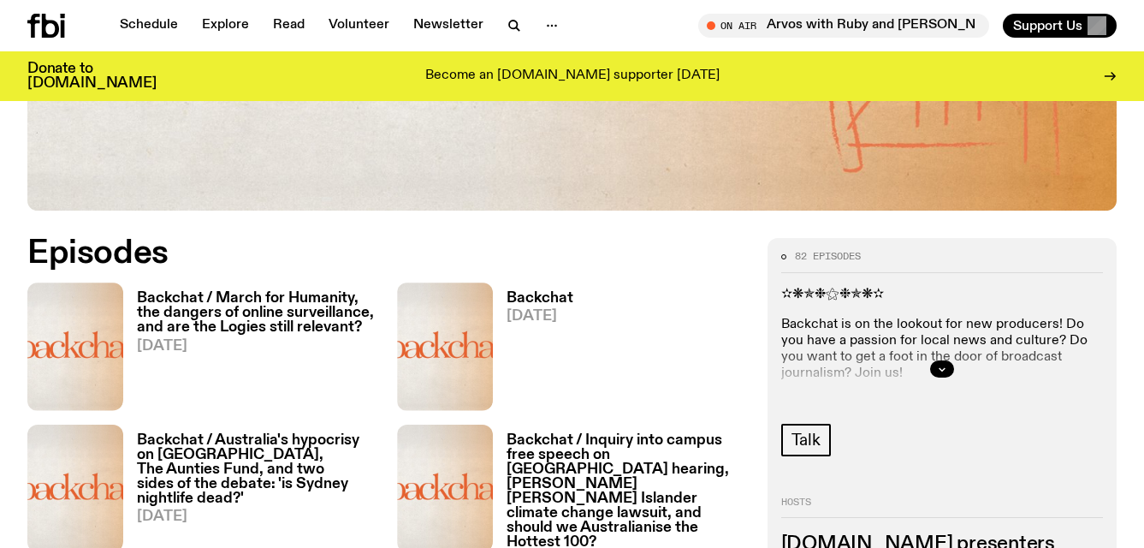
scroll to position [667, 0]
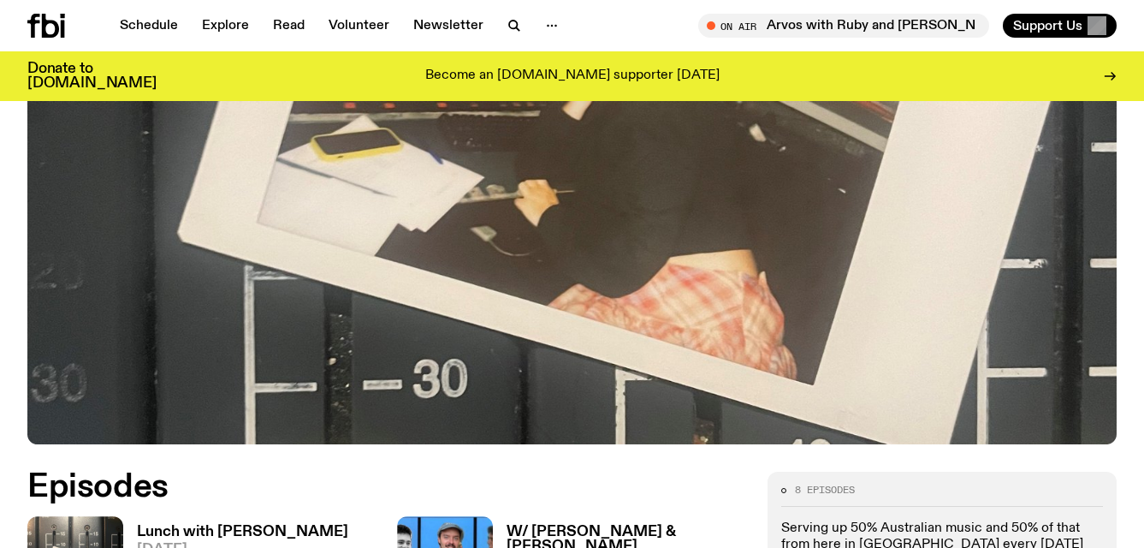
scroll to position [609, 0]
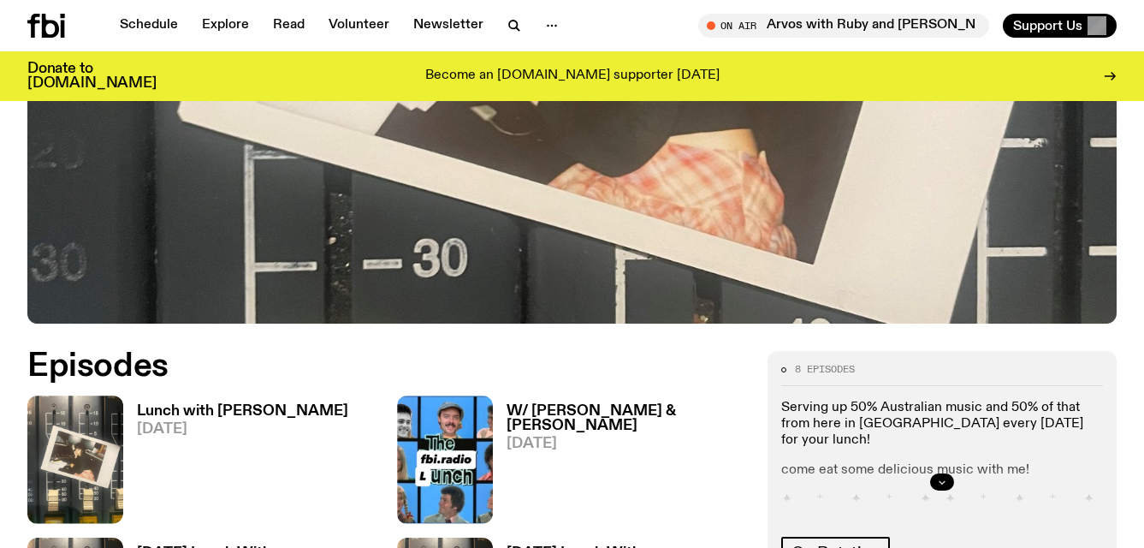
click at [941, 477] on icon "button" at bounding box center [942, 482] width 10 height 10
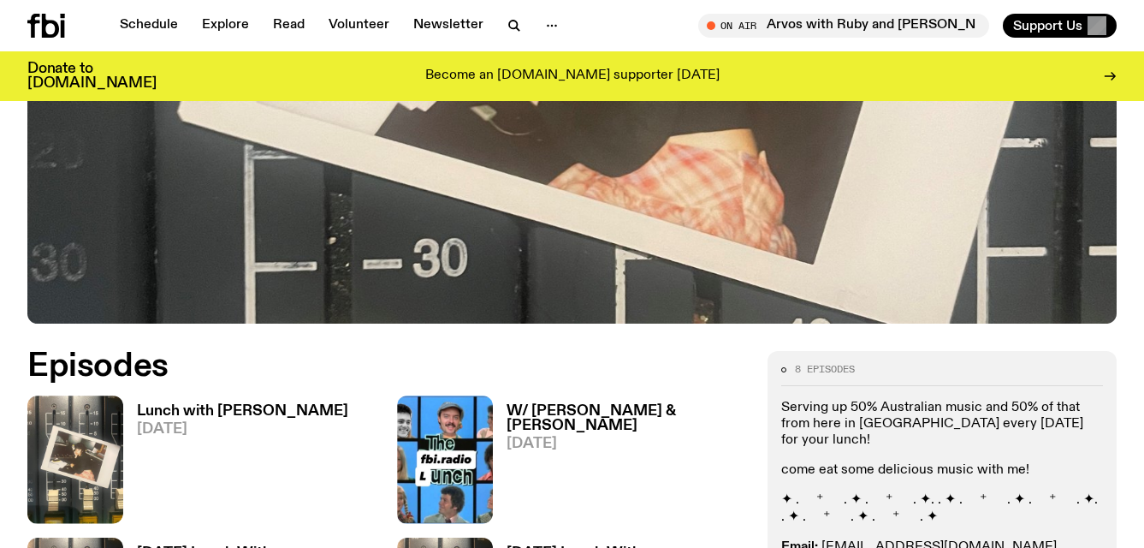
scroll to position [750, 0]
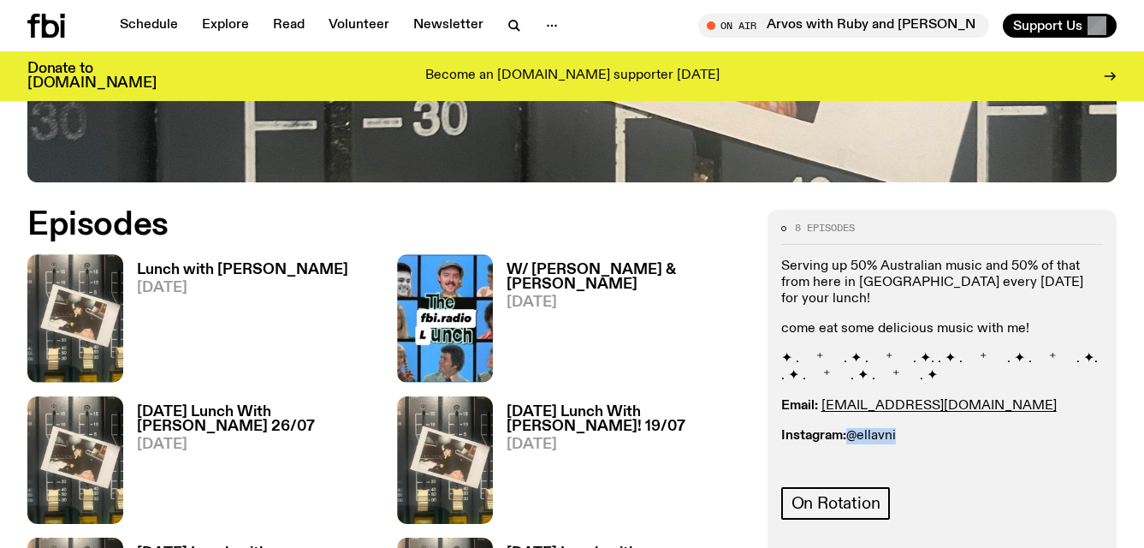
drag, startPoint x: 908, startPoint y: 341, endPoint x: 853, endPoint y: 345, distance: 54.9
click at [853, 428] on p "Instagram: @ellavni" at bounding box center [942, 436] width 322 height 16
copy p "@ellavni"
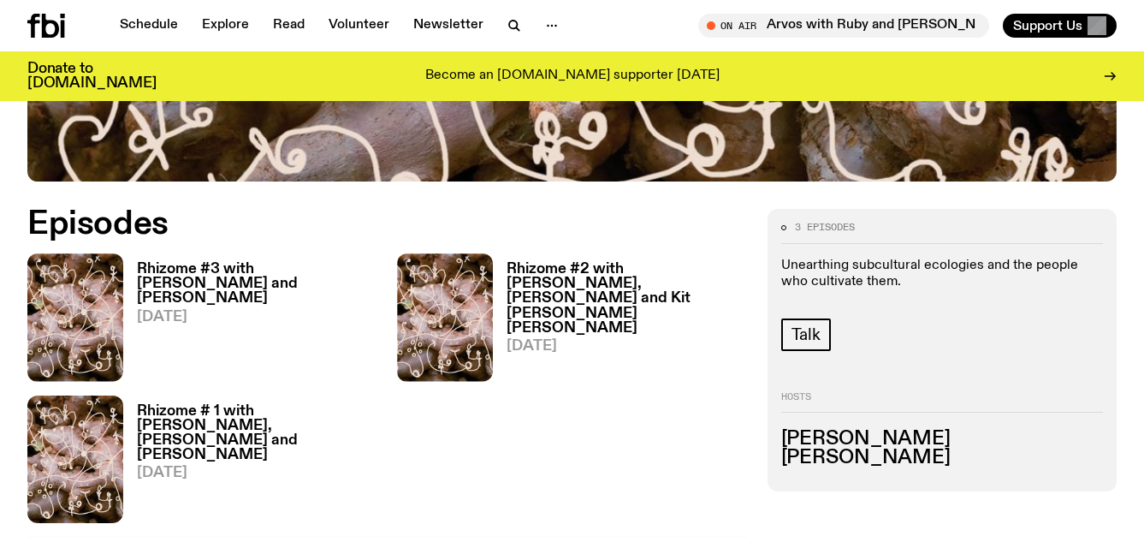
scroll to position [690, 0]
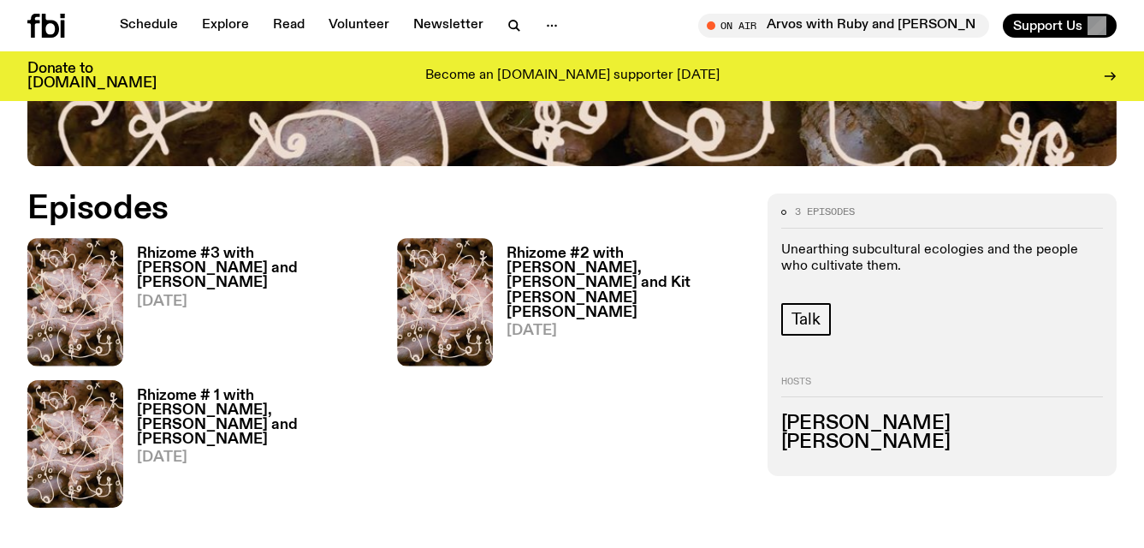
click at [993, 248] on p "Unearthing subcultural ecologies and the people who cultivate them." at bounding box center [942, 258] width 322 height 33
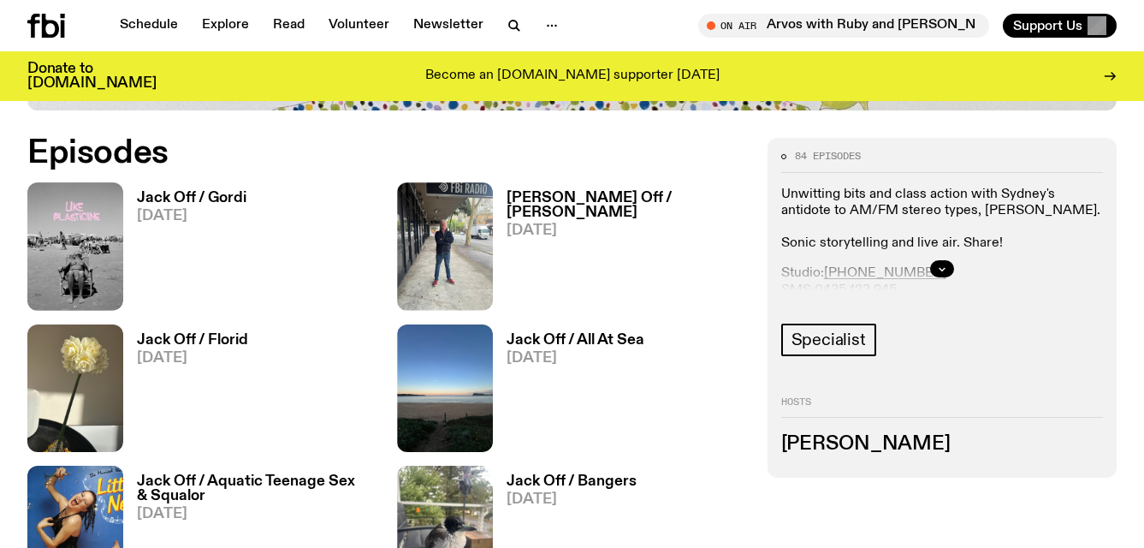
scroll to position [776, 0]
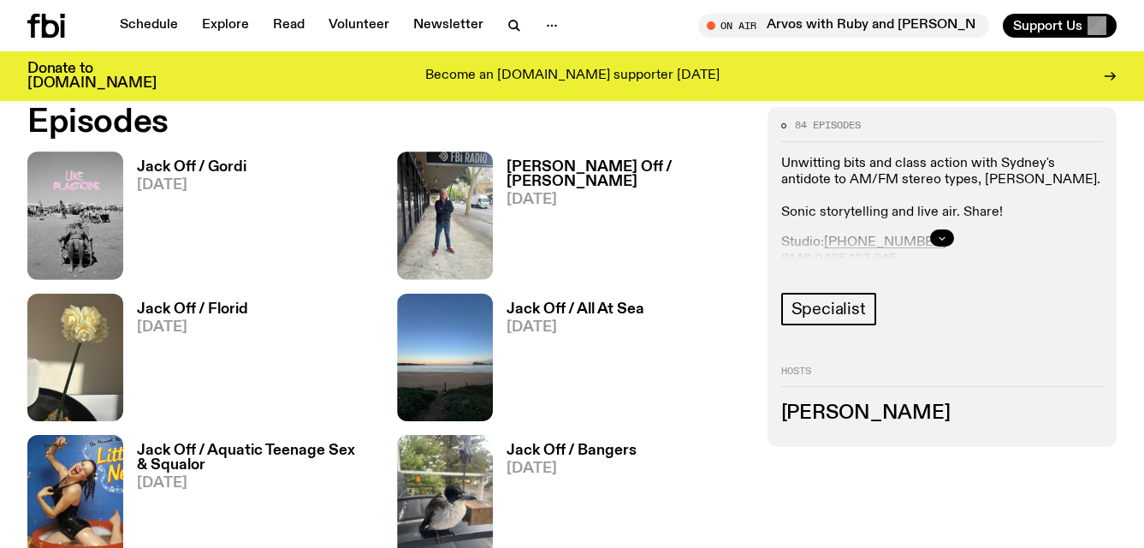
click at [939, 229] on button "button" at bounding box center [942, 237] width 24 height 17
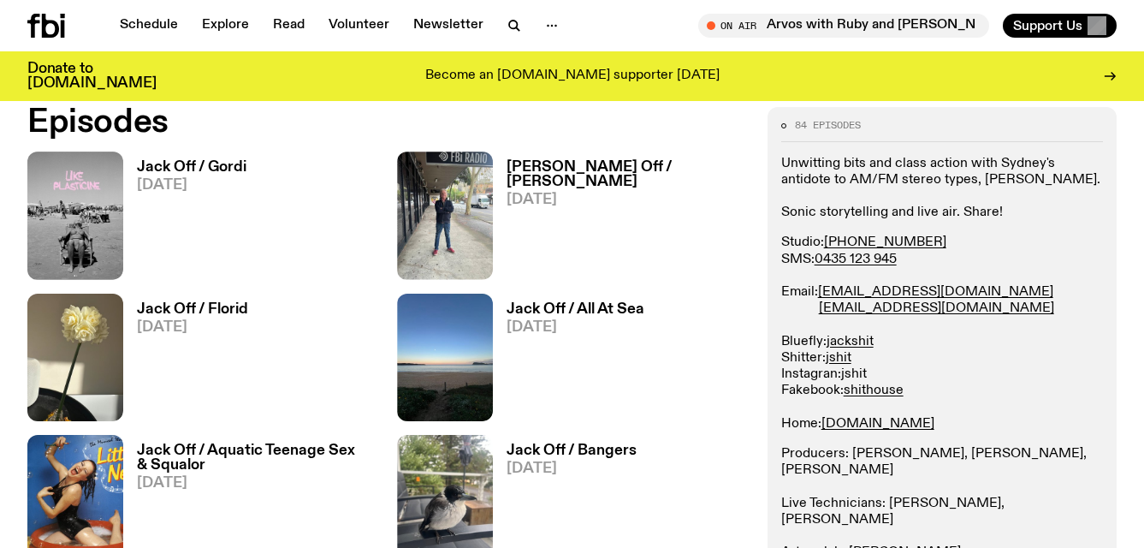
click at [864, 376] on link "jshit" at bounding box center [854, 374] width 26 height 14
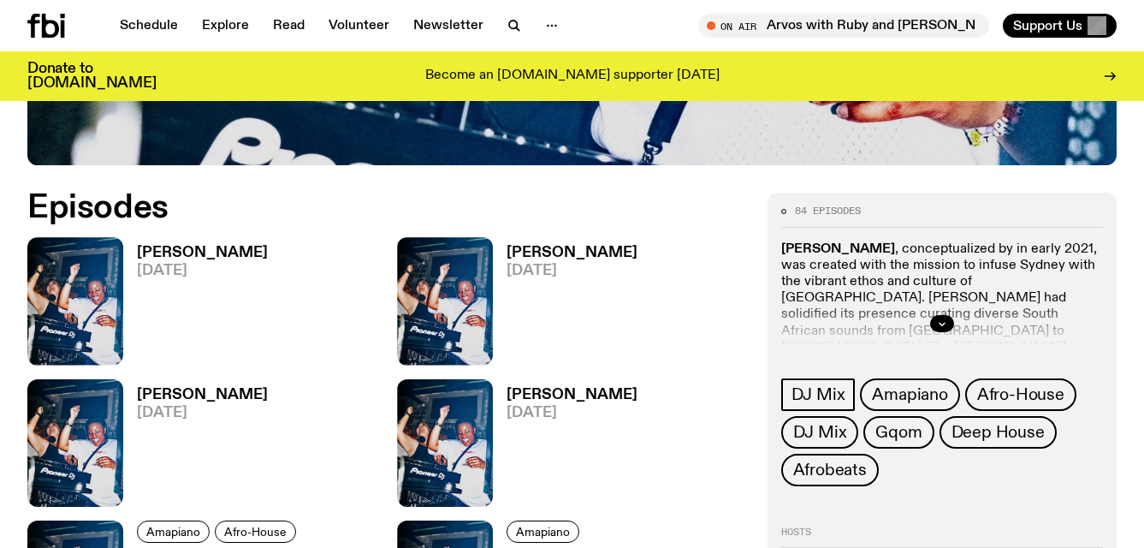
scroll to position [694, 0]
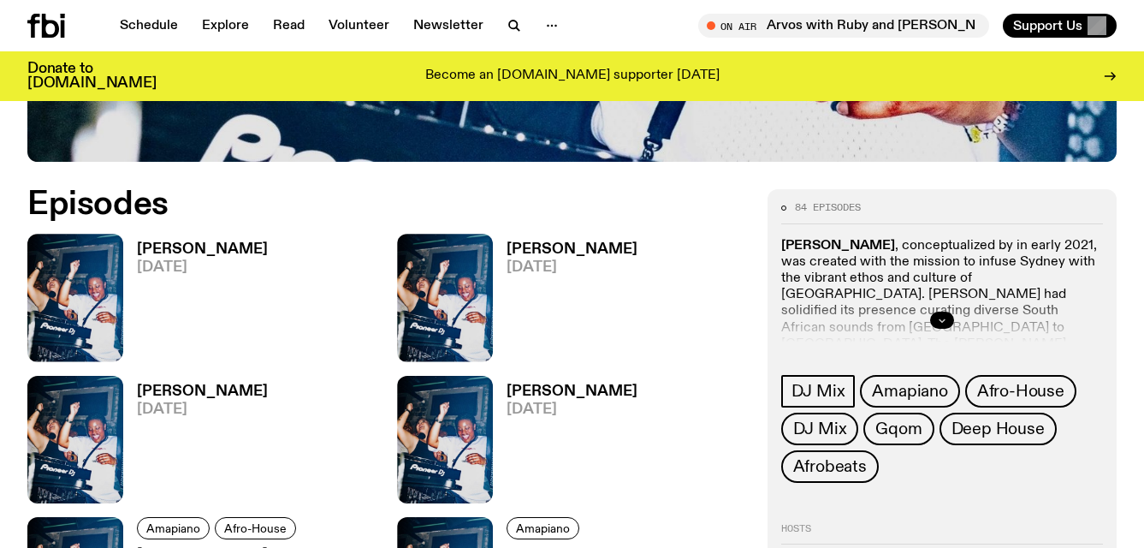
click at [936, 313] on button "button" at bounding box center [942, 319] width 24 height 17
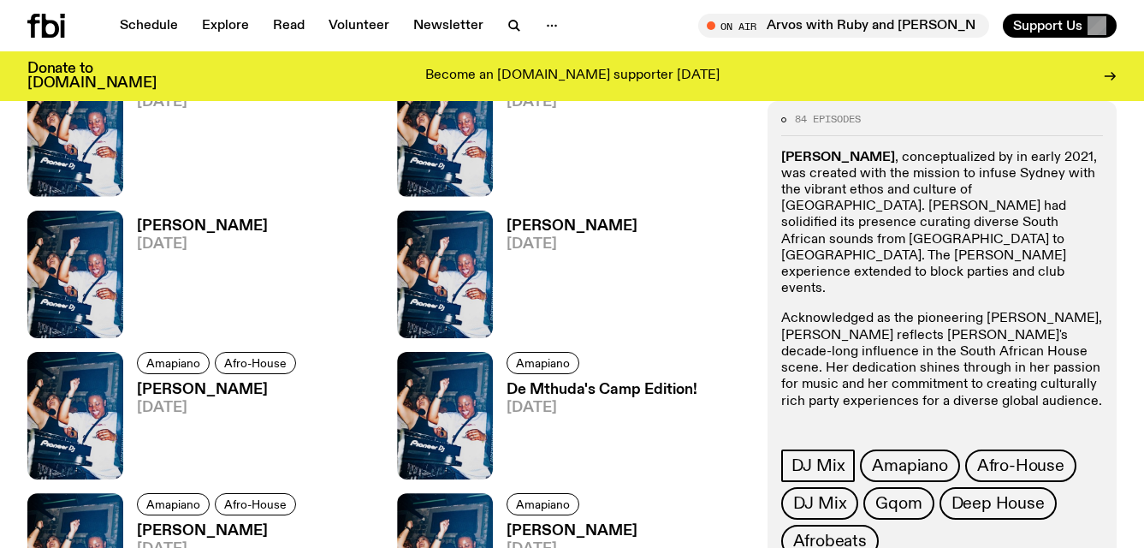
scroll to position [890, 0]
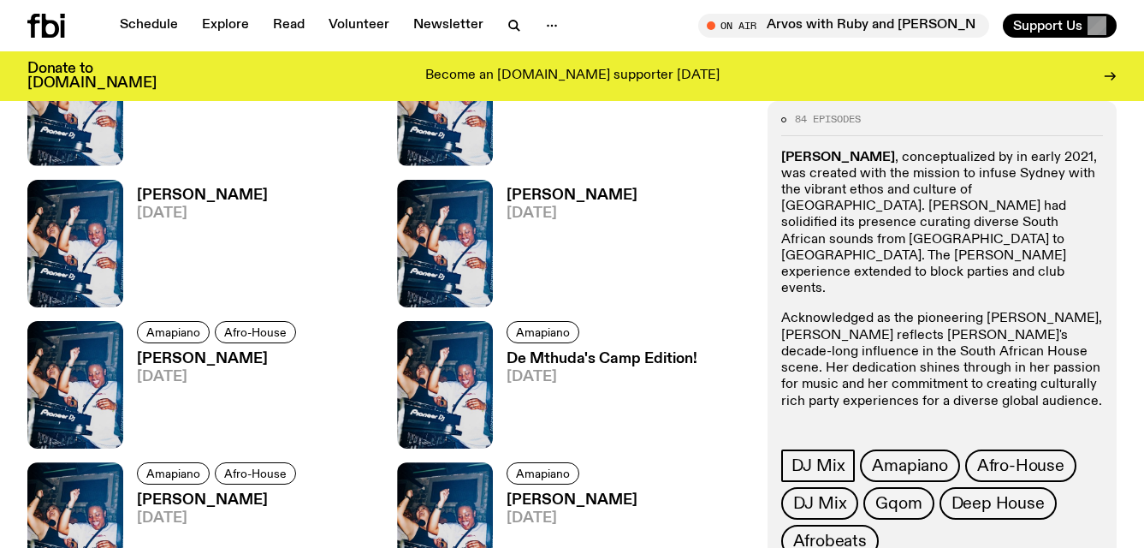
drag, startPoint x: 947, startPoint y: 378, endPoint x: 846, endPoint y: 380, distance: 101.0
click at [846, 423] on p "instagram: @yanos_syd" at bounding box center [942, 431] width 322 height 16
copy p "@yanos_syd"
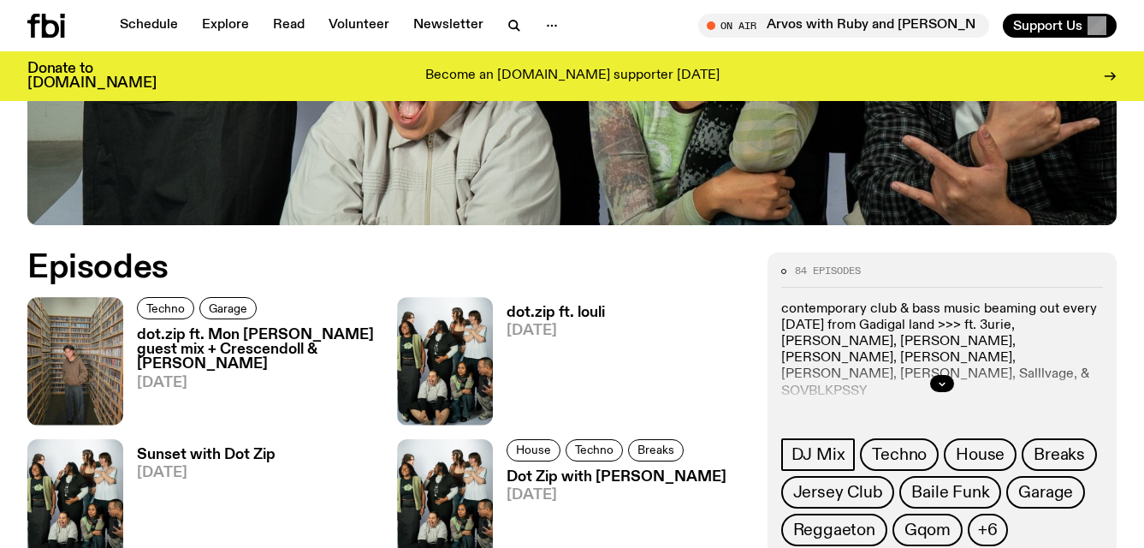
scroll to position [631, 0]
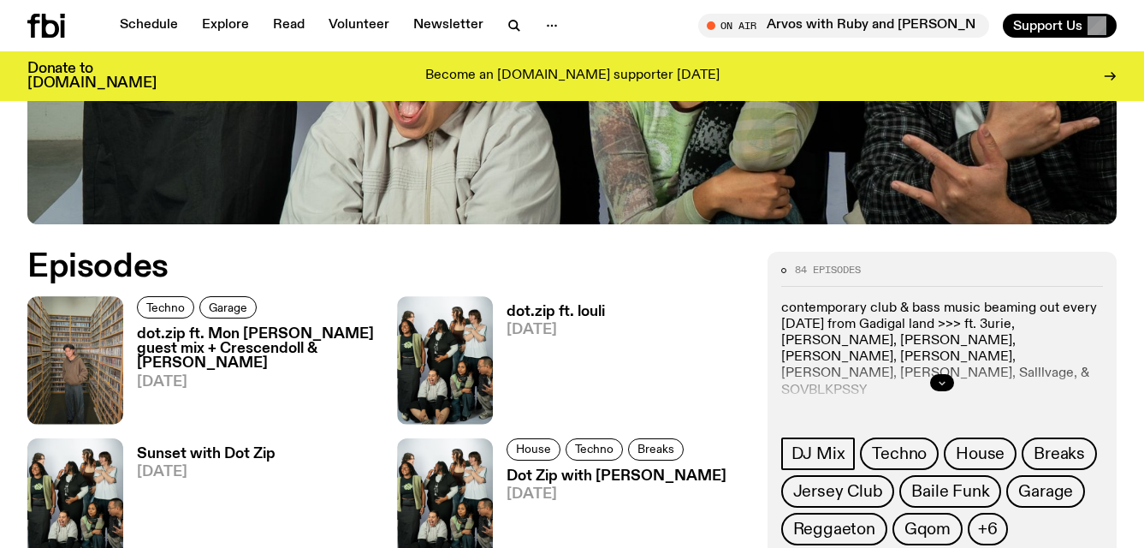
click at [944, 387] on button "button" at bounding box center [942, 382] width 24 height 17
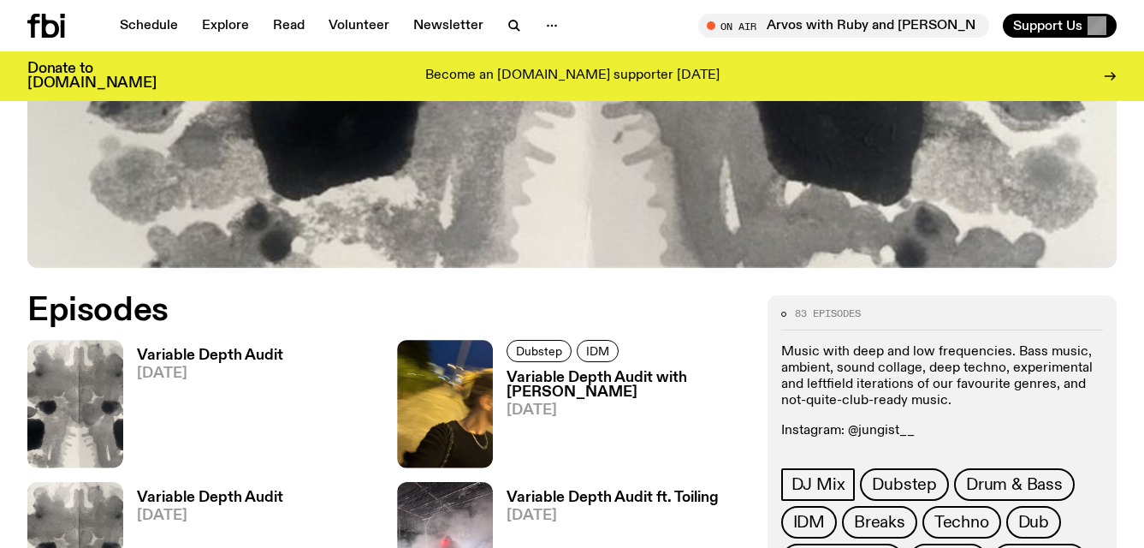
scroll to position [654, 0]
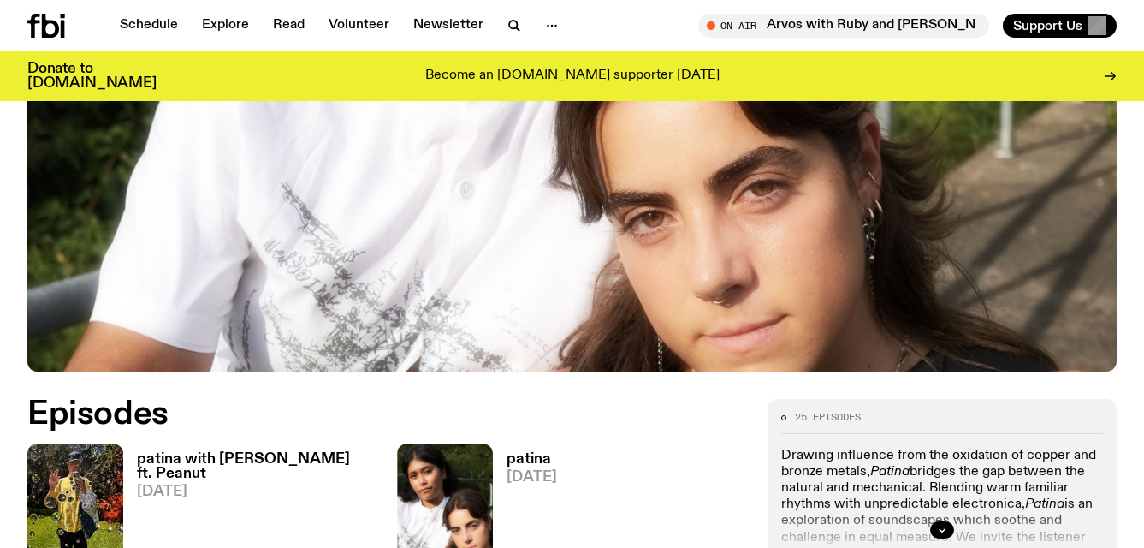
scroll to position [483, 0]
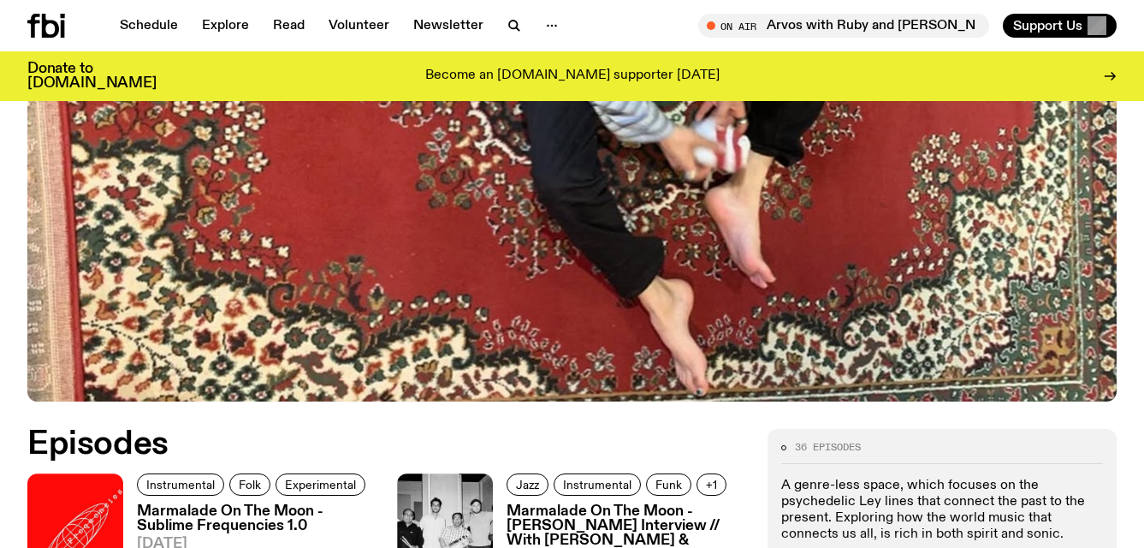
scroll to position [642, 0]
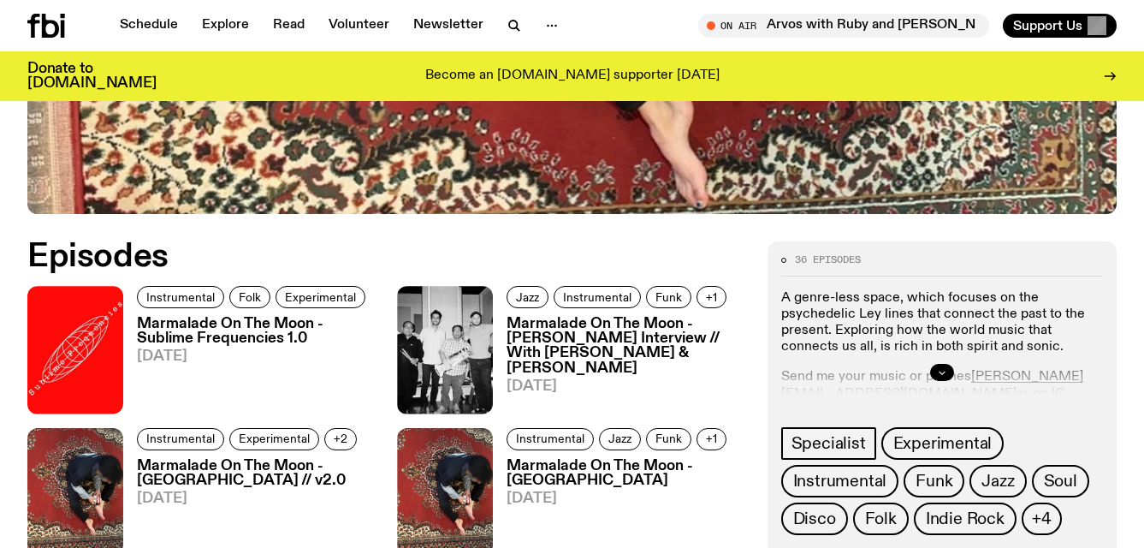
click at [947, 375] on button "button" at bounding box center [942, 372] width 24 height 17
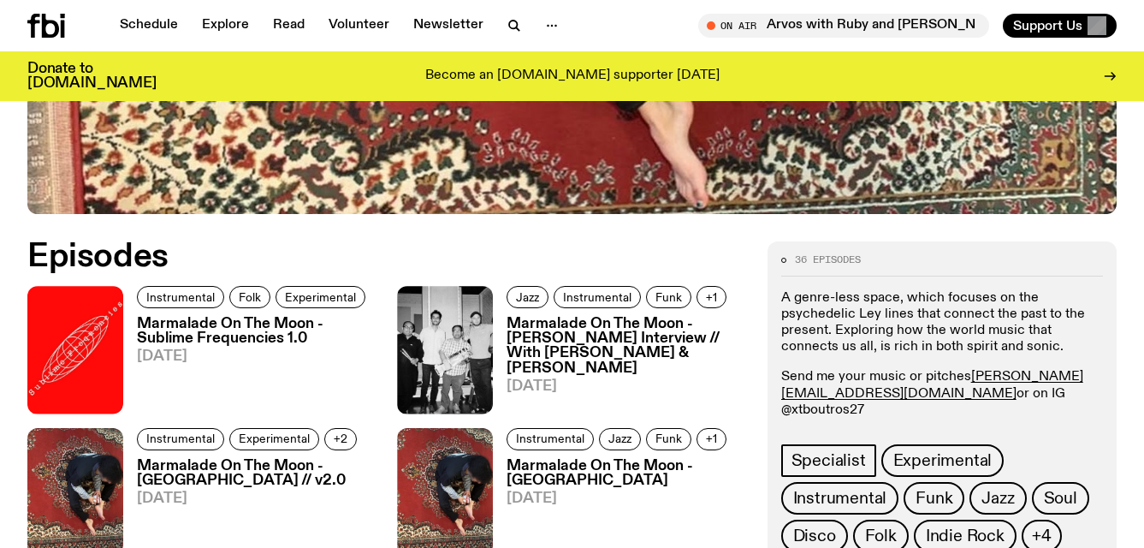
drag, startPoint x: 1062, startPoint y: 393, endPoint x: 976, endPoint y: 394, distance: 85.6
click at [976, 394] on p "Send me your music or pitches tommy.b@fbiradio.com or on IG @xtboutros27" at bounding box center [942, 394] width 322 height 50
copy p "@xtboutros27"
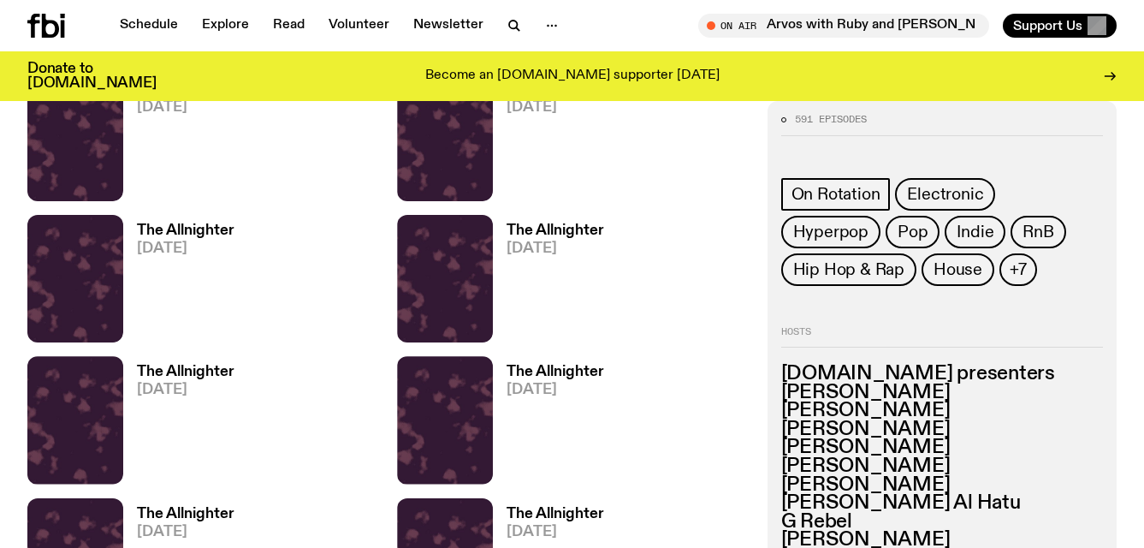
scroll to position [947, 0]
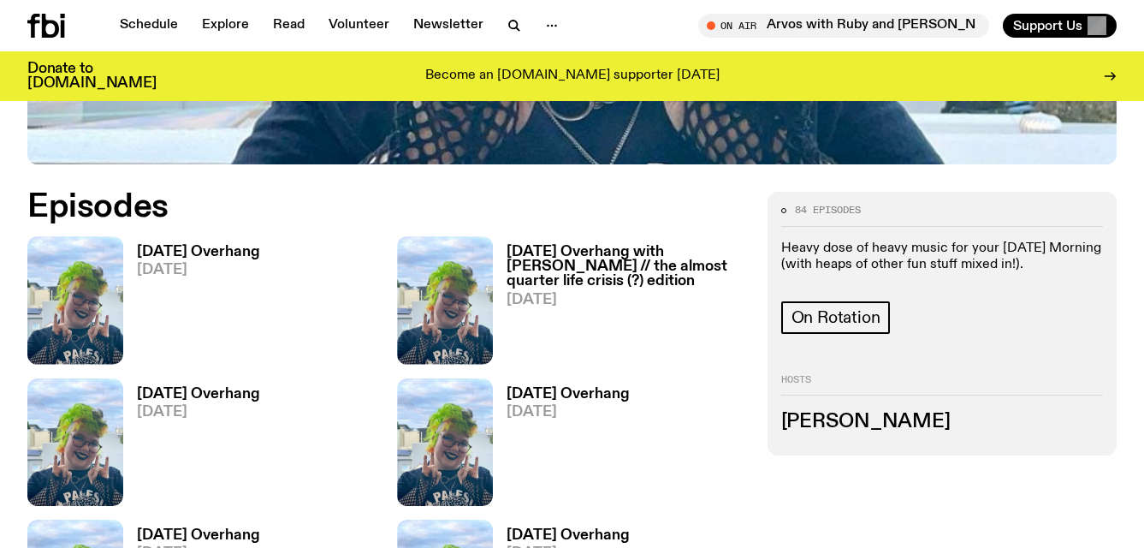
scroll to position [721, 0]
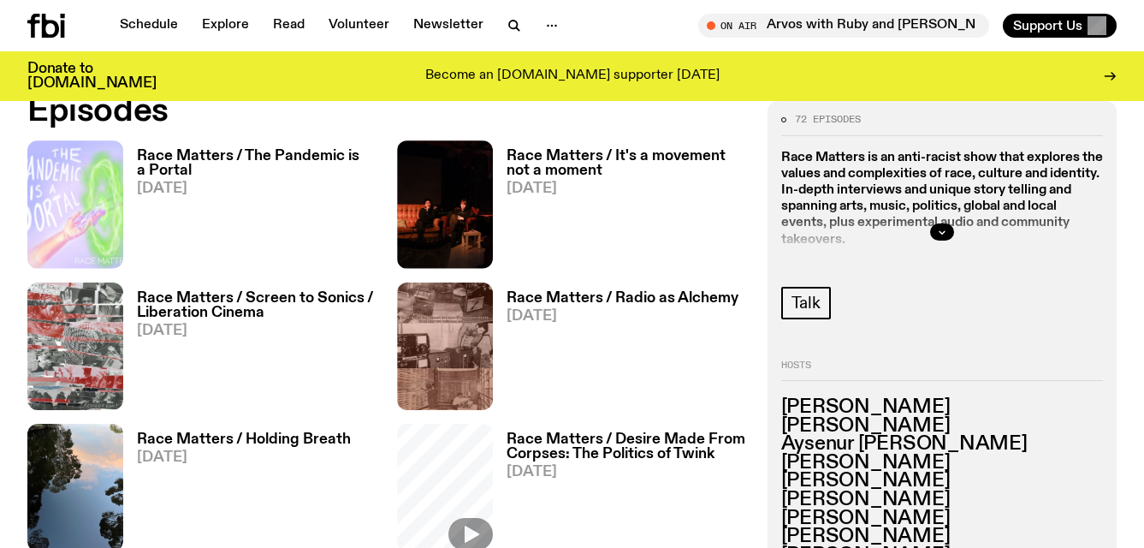
scroll to position [790, 0]
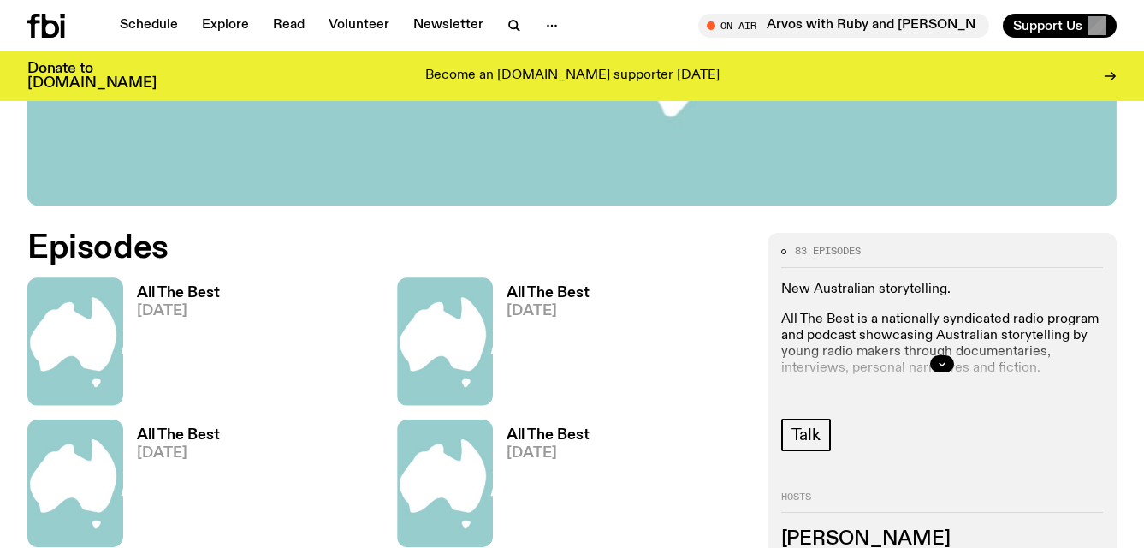
scroll to position [660, 0]
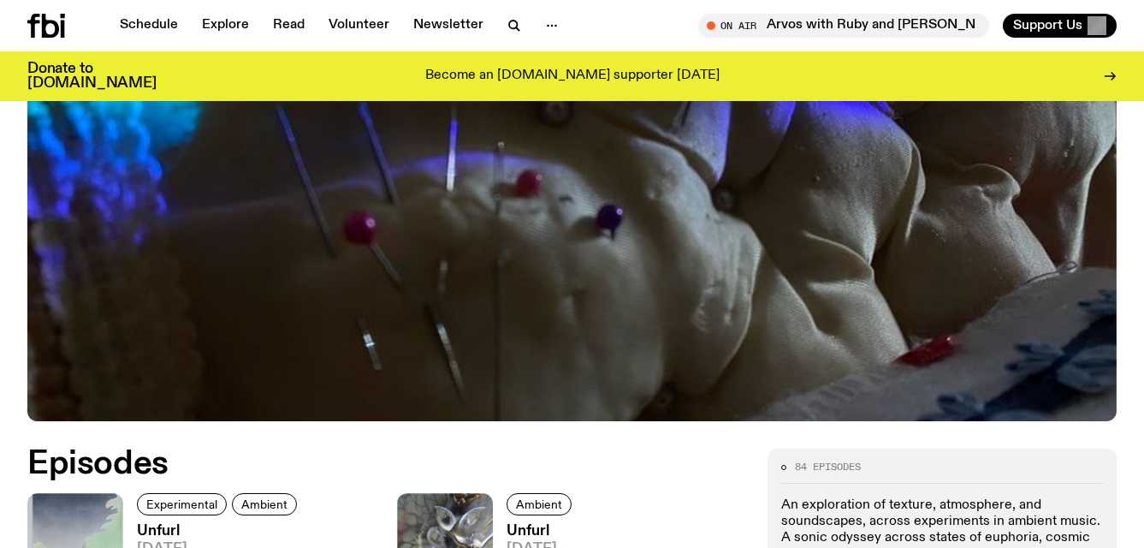
scroll to position [810, 0]
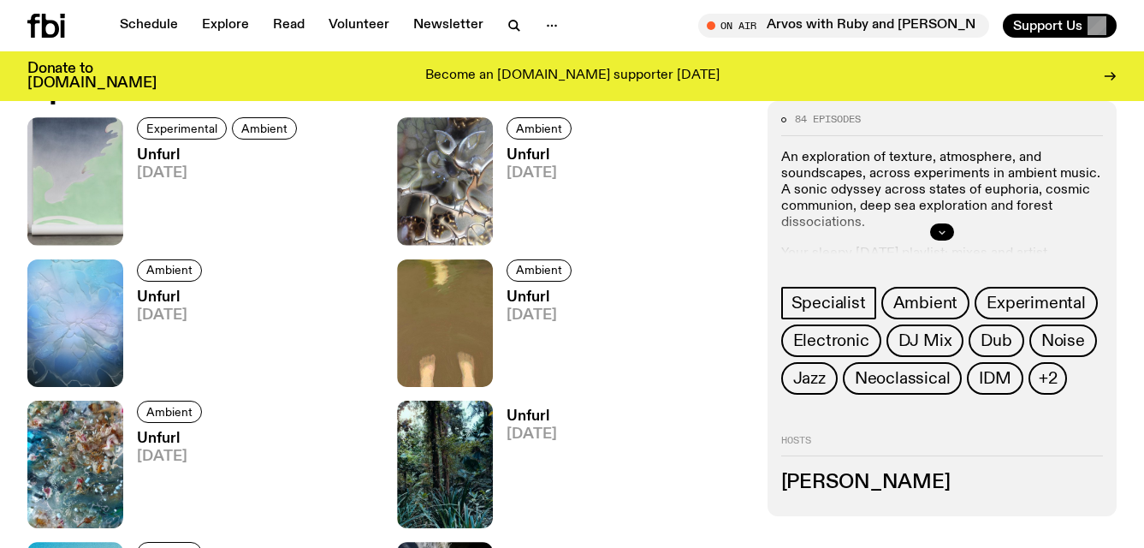
click at [944, 234] on icon "button" at bounding box center [942, 232] width 10 height 10
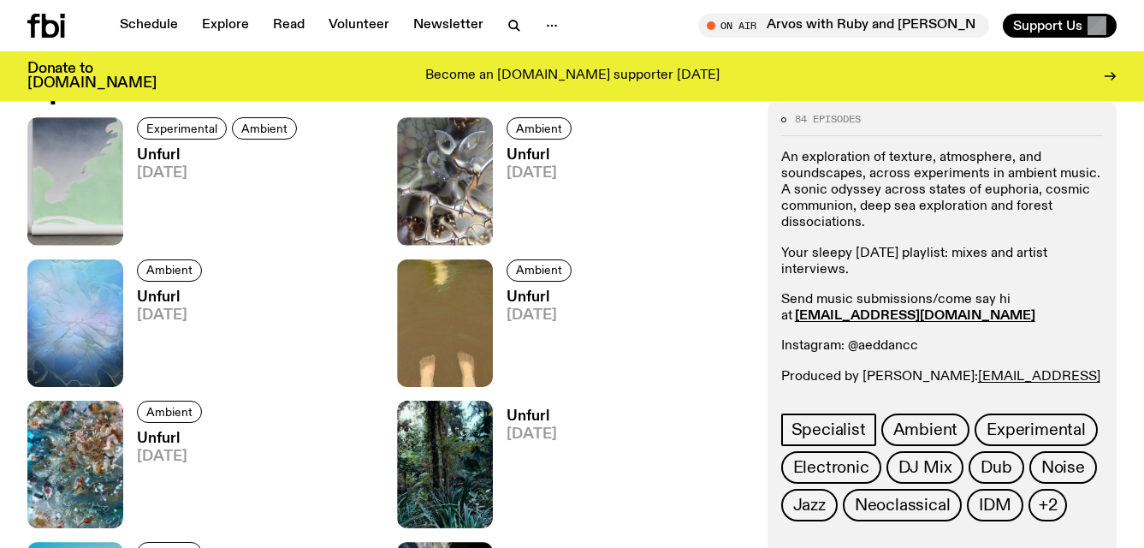
click at [895, 340] on p "Instagram: @aeddancc" at bounding box center [942, 346] width 322 height 16
click at [850, 347] on p "Instagram: @aeddancc" at bounding box center [942, 346] width 322 height 16
copy p "@aeddancc"
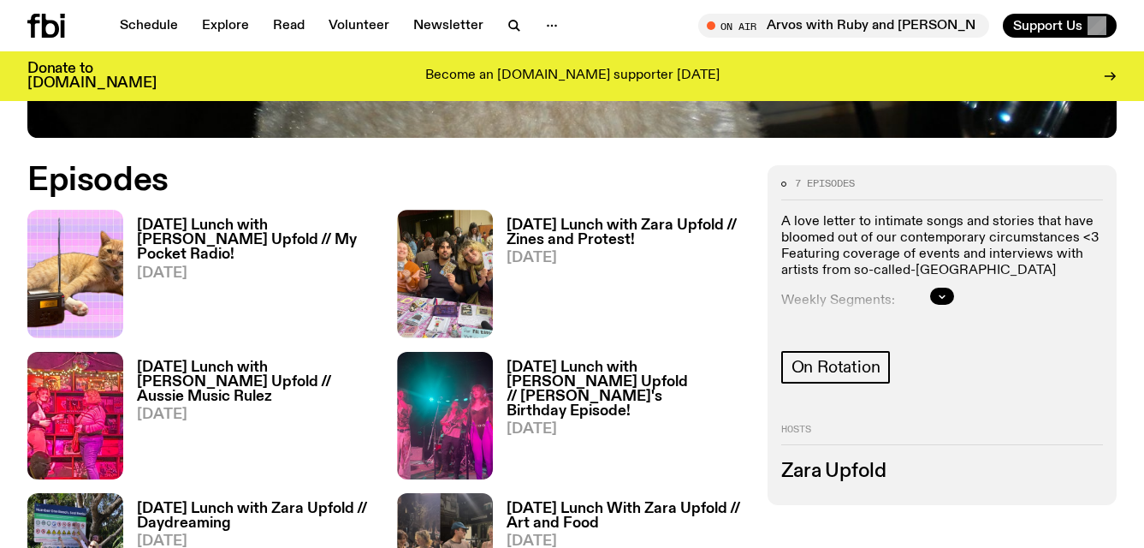
scroll to position [867, 0]
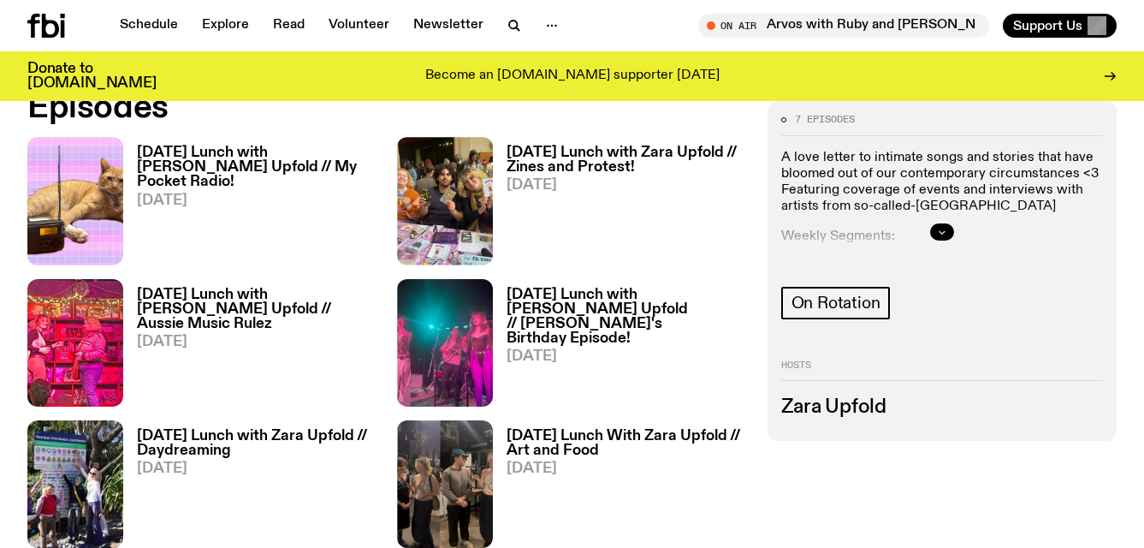
click at [943, 236] on button "button" at bounding box center [942, 231] width 24 height 17
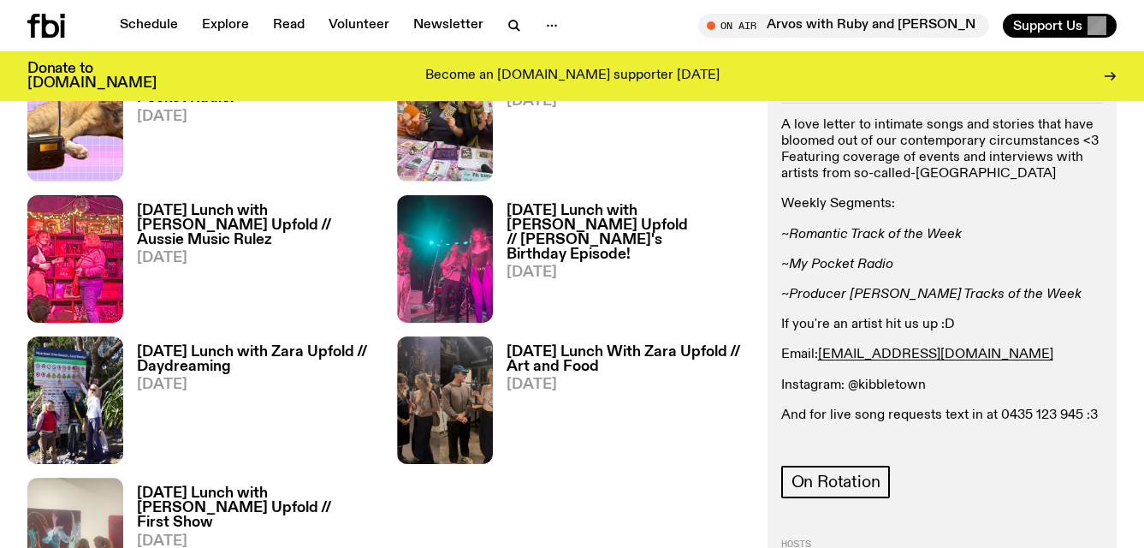
scroll to position [950, 0]
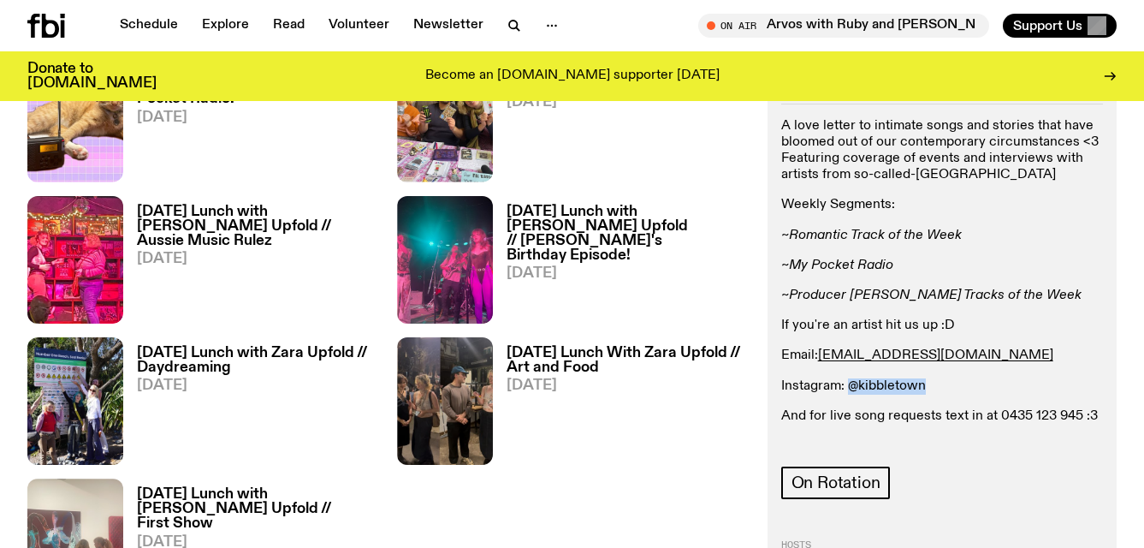
drag, startPoint x: 930, startPoint y: 389, endPoint x: 848, endPoint y: 391, distance: 82.1
click at [848, 391] on p "Instagram: @kibbletown" at bounding box center [942, 386] width 322 height 16
copy p "@kibbletown"
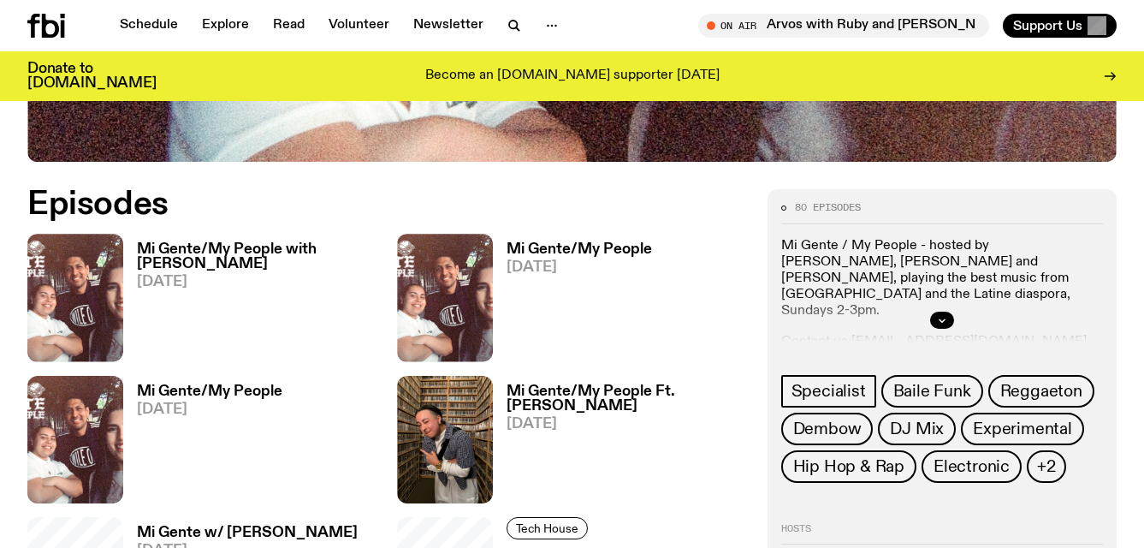
scroll to position [759, 0]
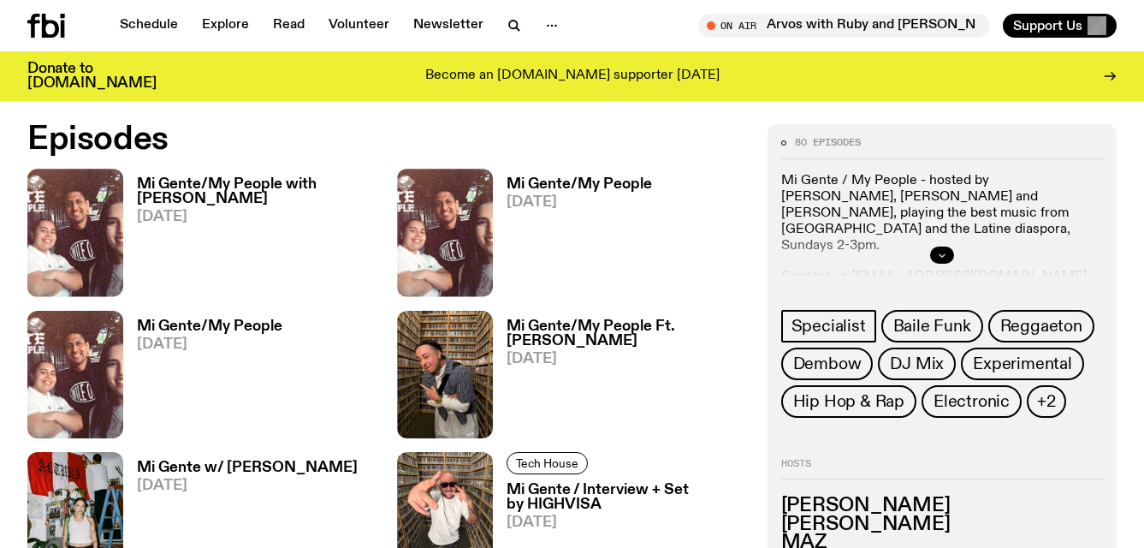
click at [941, 247] on button "button" at bounding box center [942, 254] width 24 height 17
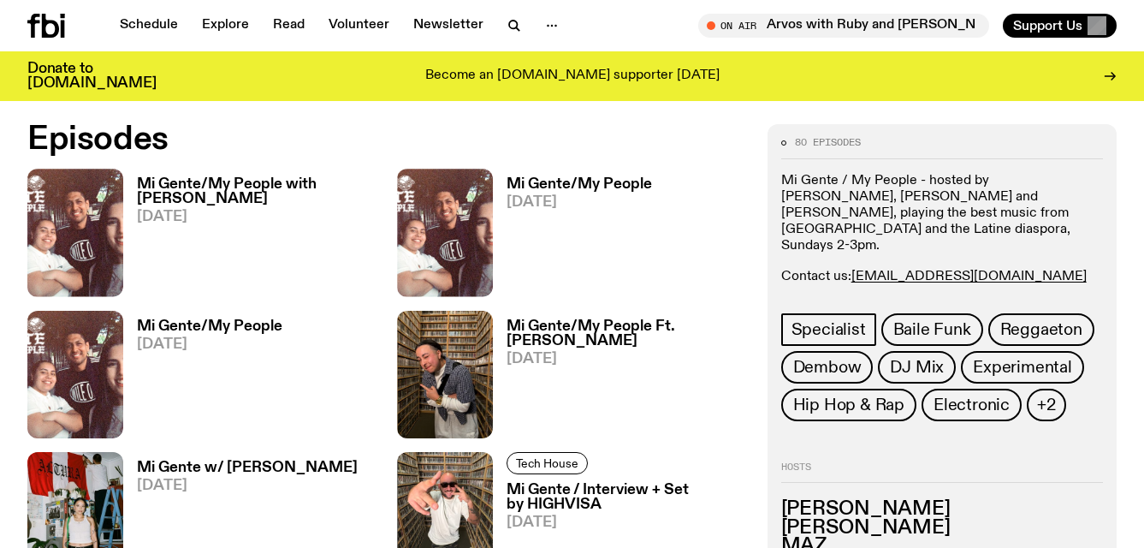
click at [814, 286] on link "Follow us on Instagram" at bounding box center [851, 293] width 141 height 14
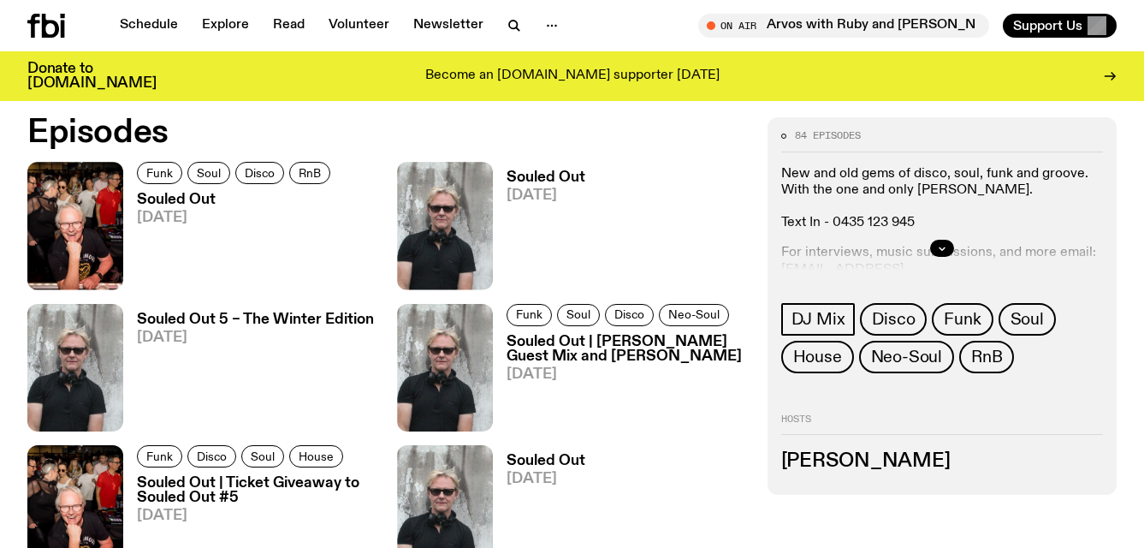
scroll to position [869, 0]
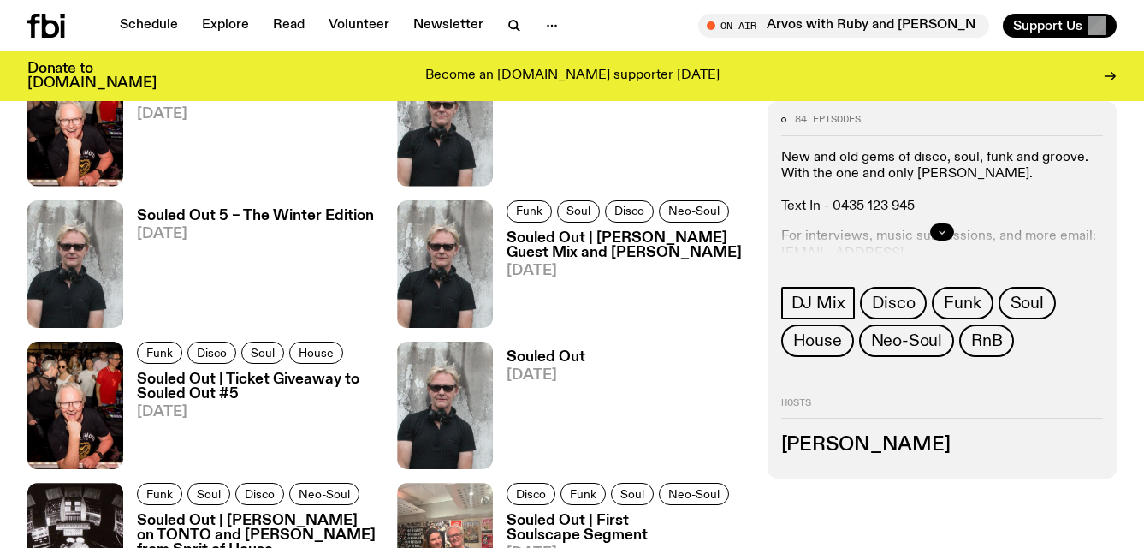
click at [937, 227] on icon "button" at bounding box center [942, 232] width 10 height 10
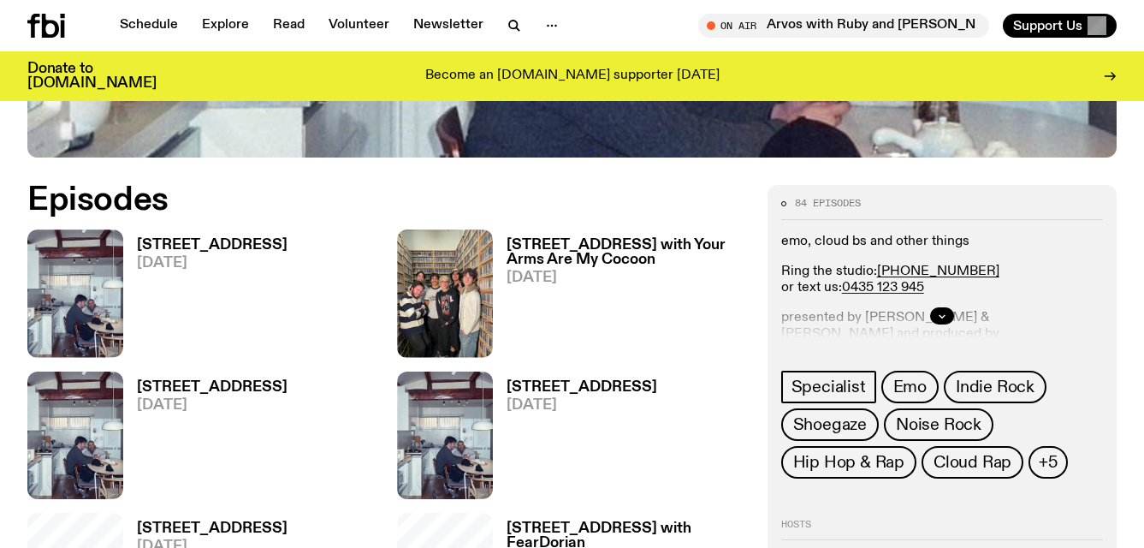
scroll to position [752, 0]
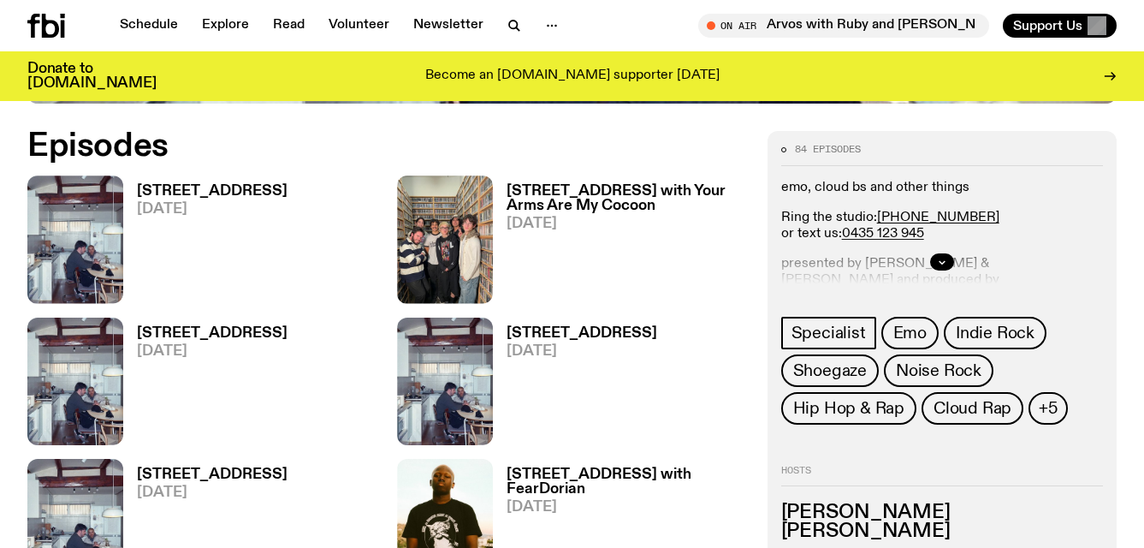
click at [944, 251] on div at bounding box center [942, 261] width 322 height 55
click at [932, 263] on button "button" at bounding box center [942, 261] width 24 height 17
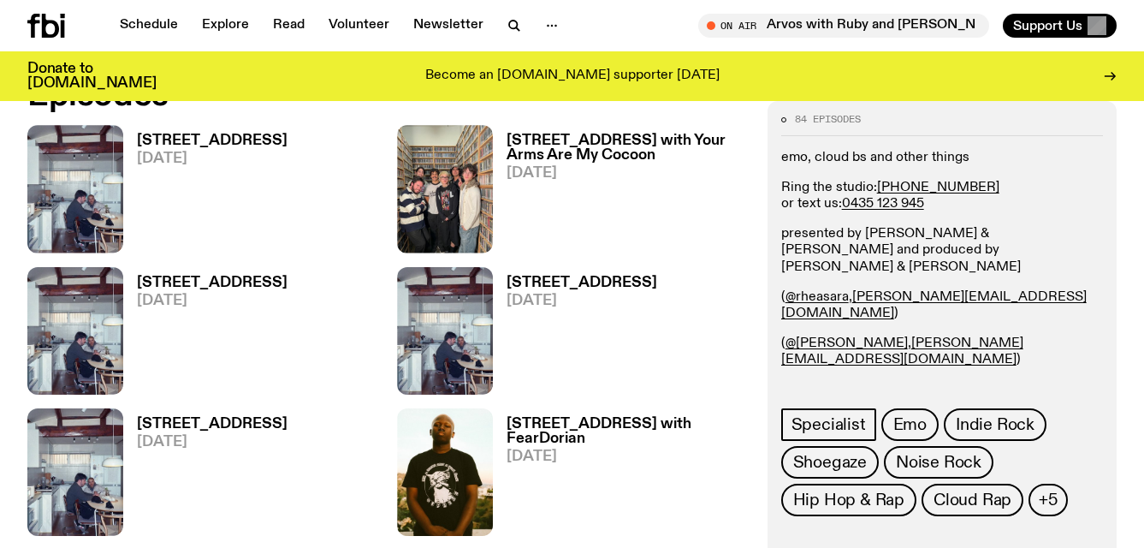
scroll to position [806, 0]
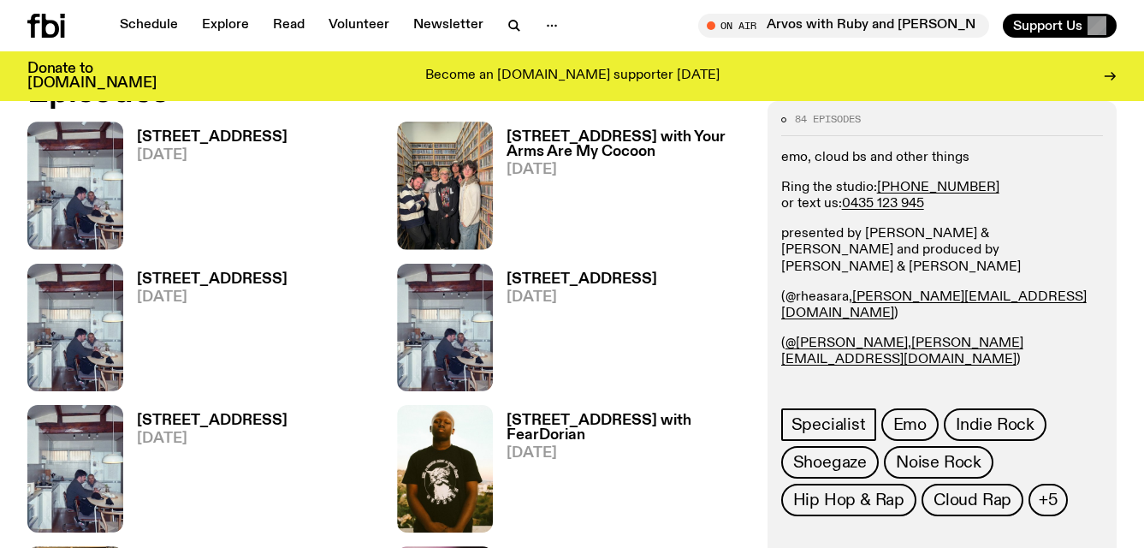
click at [802, 290] on link "@rheasara" at bounding box center [816, 297] width 63 height 14
click at [801, 336] on link "@[PERSON_NAME]" at bounding box center [846, 343] width 122 height 14
click at [803, 383] on link "_monamule_" at bounding box center [835, 390] width 79 height 14
click at [804, 429] on link "t0m4rt1n" at bounding box center [823, 436] width 54 height 14
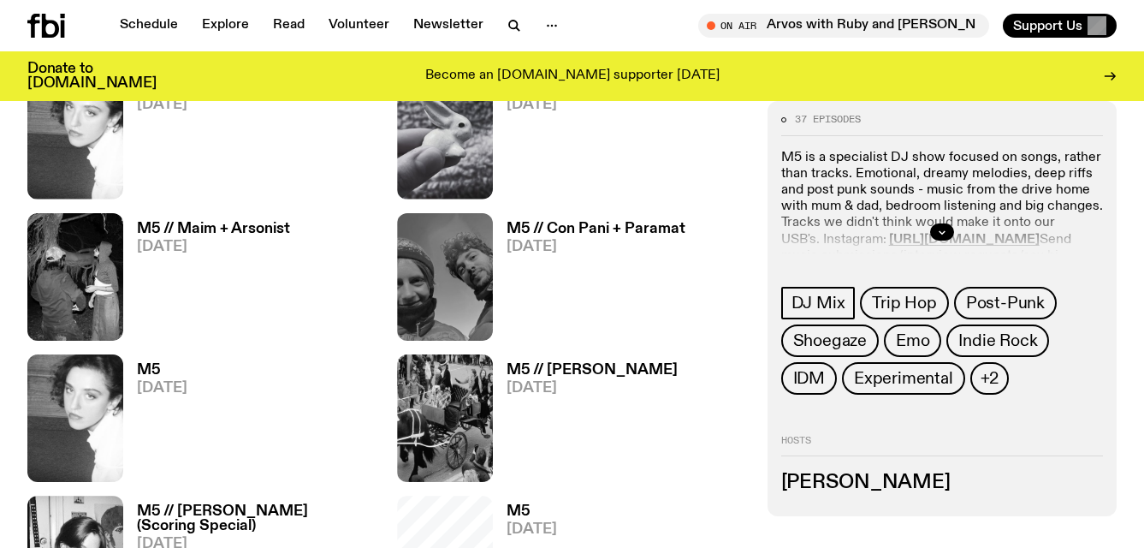
scroll to position [857, 0]
click at [949, 222] on div at bounding box center [942, 231] width 322 height 55
click at [940, 232] on icon "button" at bounding box center [941, 232] width 6 height 3
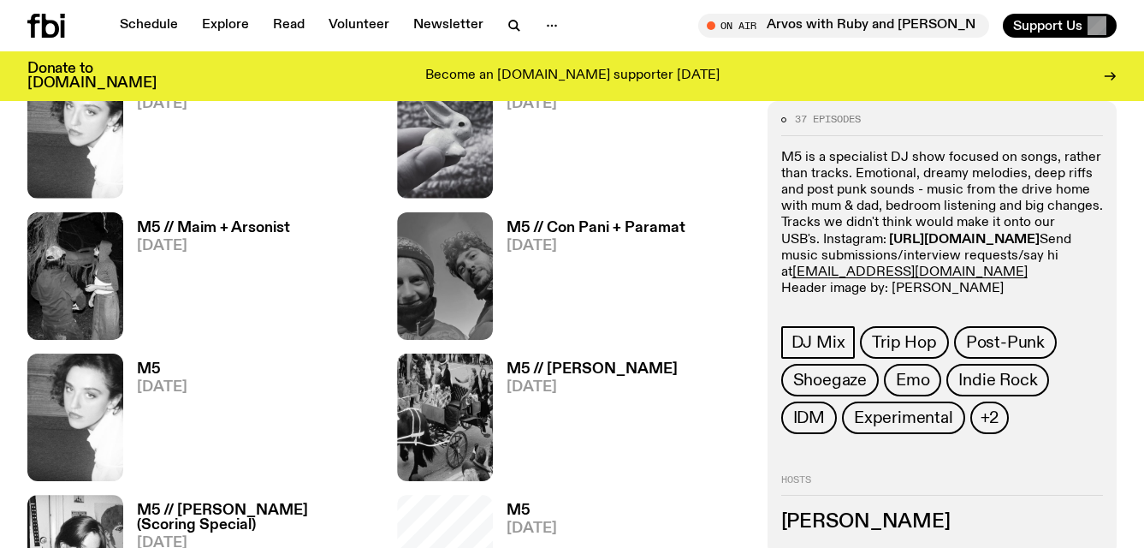
click at [933, 235] on strong "[URL][DOMAIN_NAME]" at bounding box center [964, 240] width 151 height 14
